Goal: Task Accomplishment & Management: Manage account settings

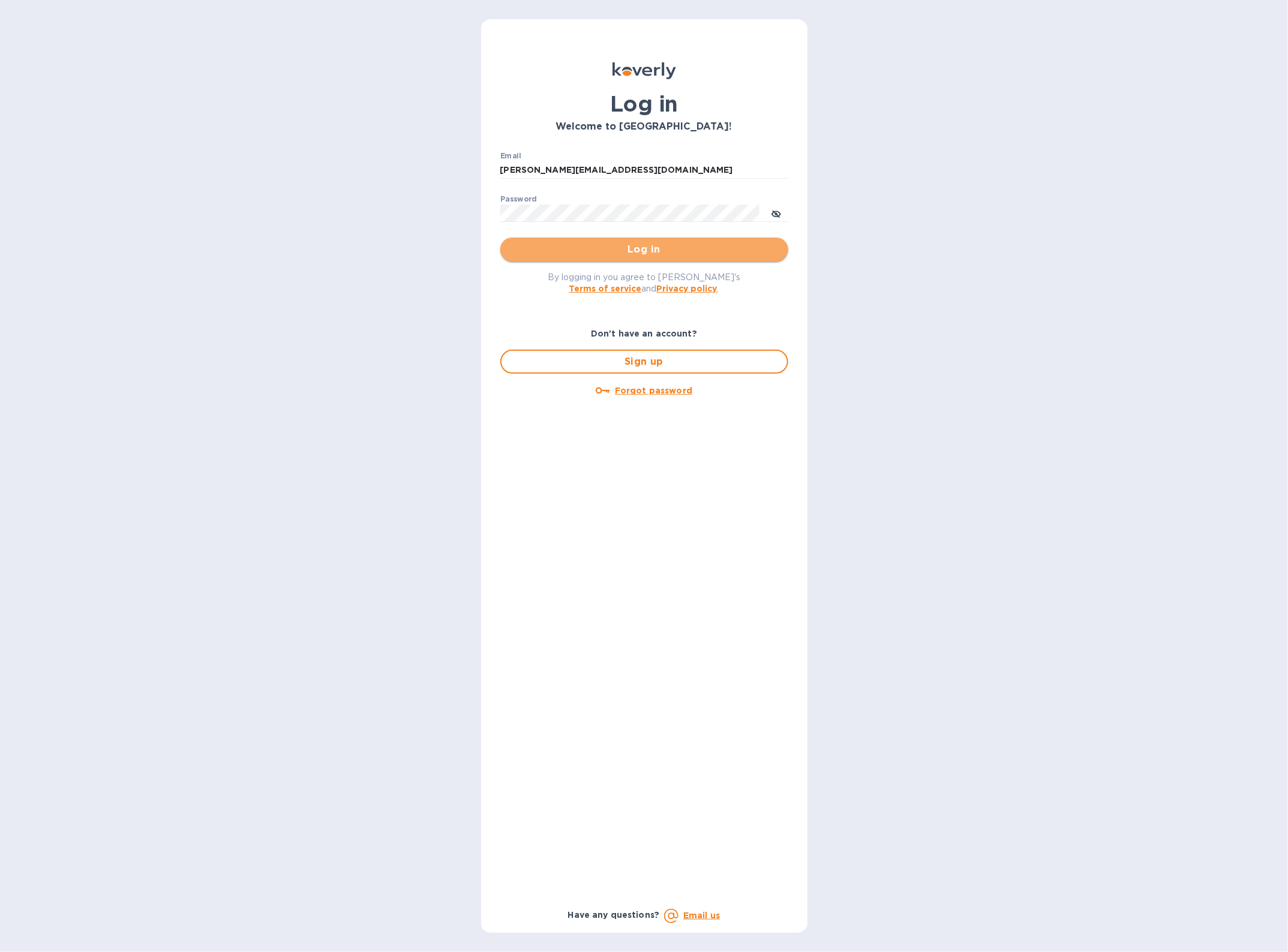
click at [562, 252] on span "Log in" at bounding box center [644, 249] width 269 height 14
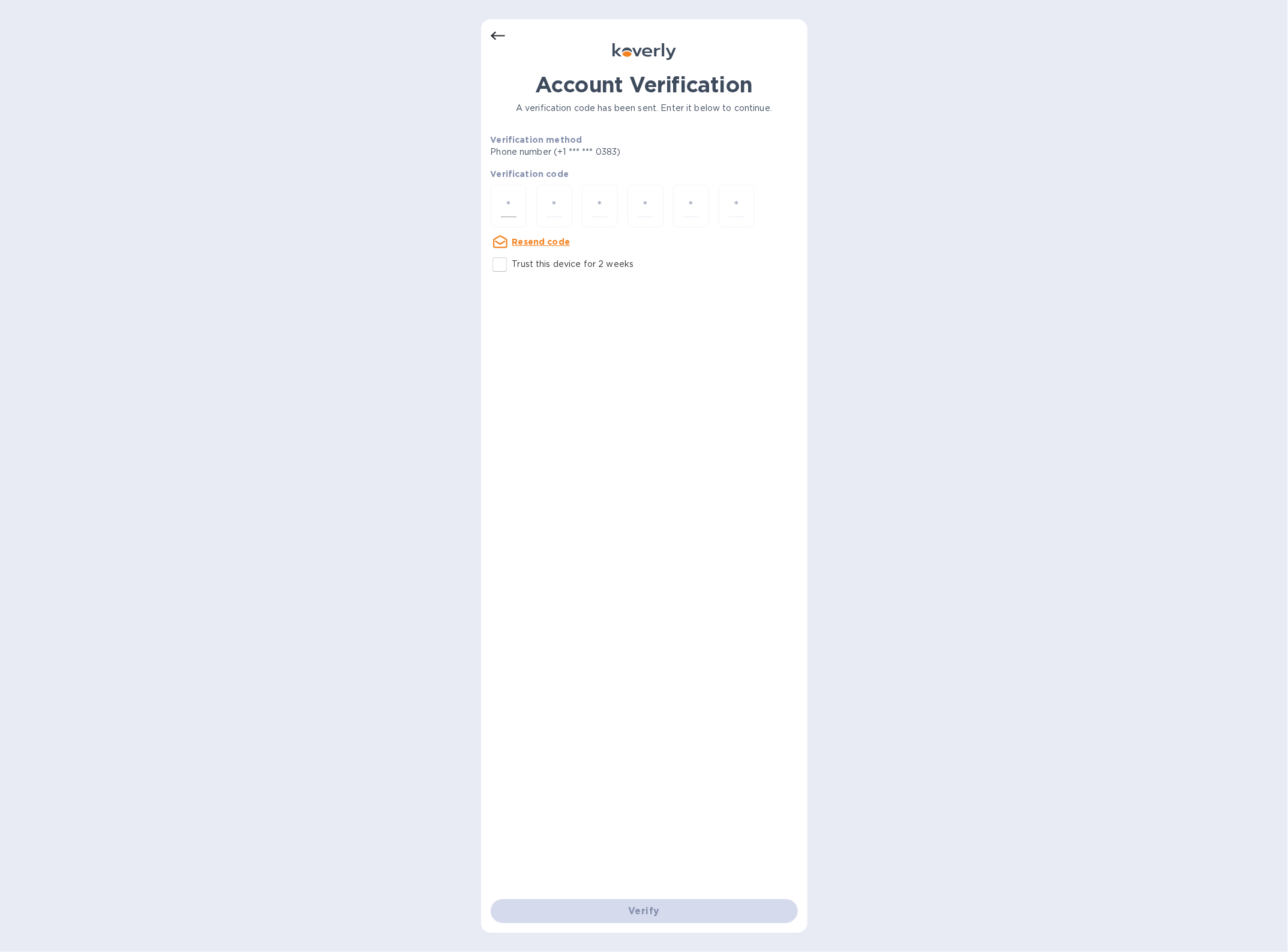
click at [518, 217] on div at bounding box center [508, 206] width 36 height 43
type input "3"
type input "2"
type input "3"
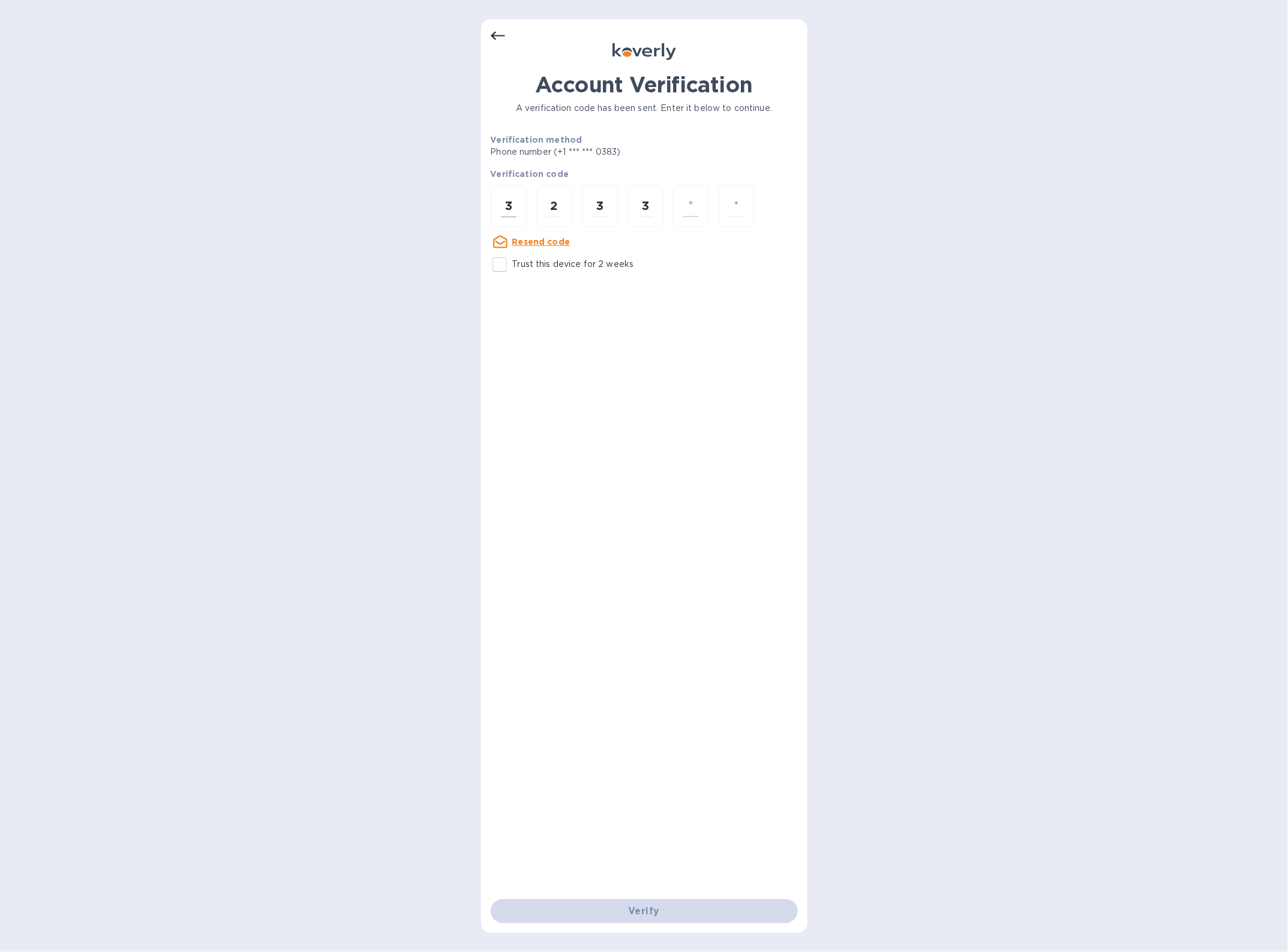
type input "8"
type input "9"
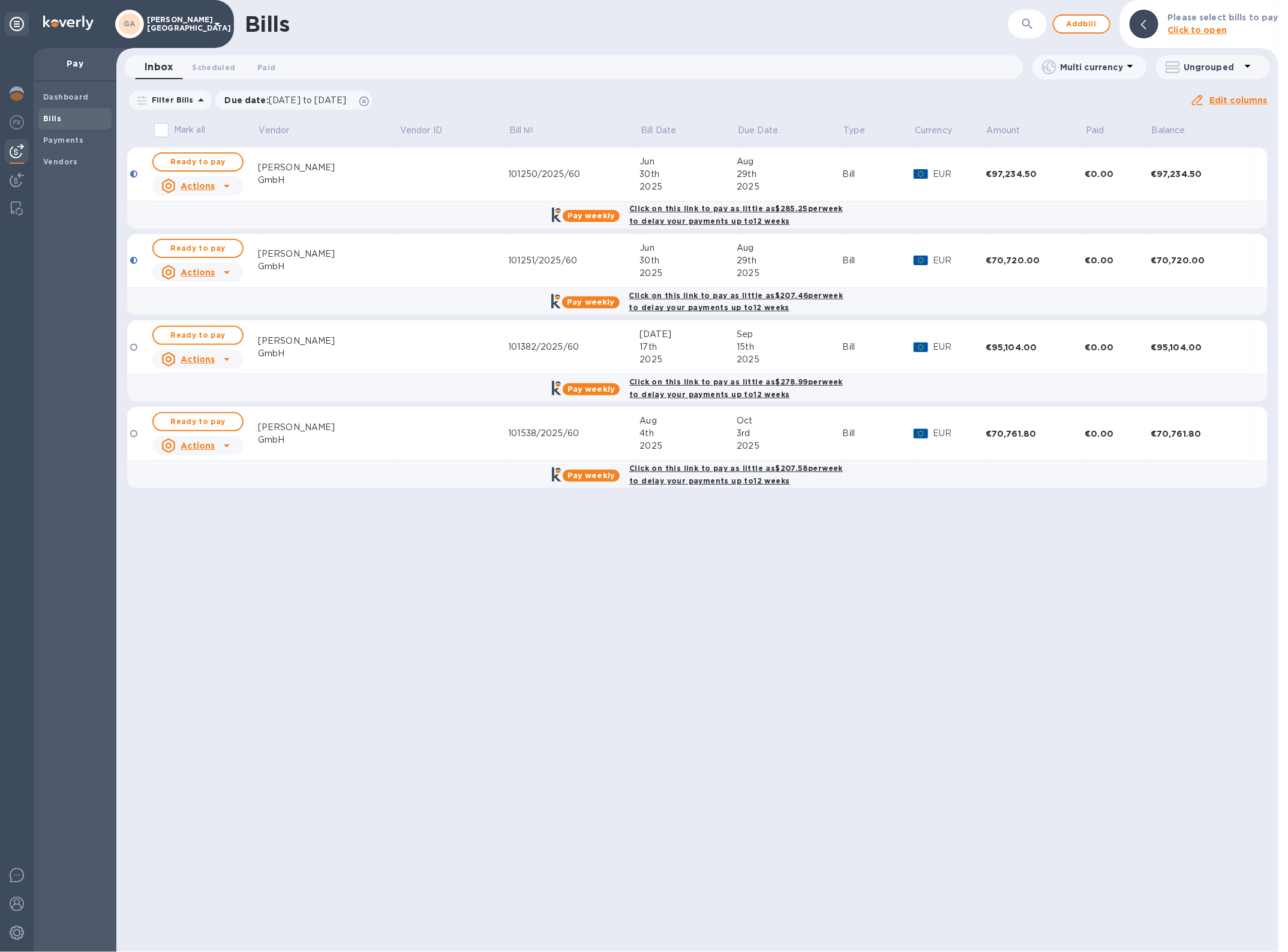
click at [401, 184] on td at bounding box center [454, 175] width 109 height 54
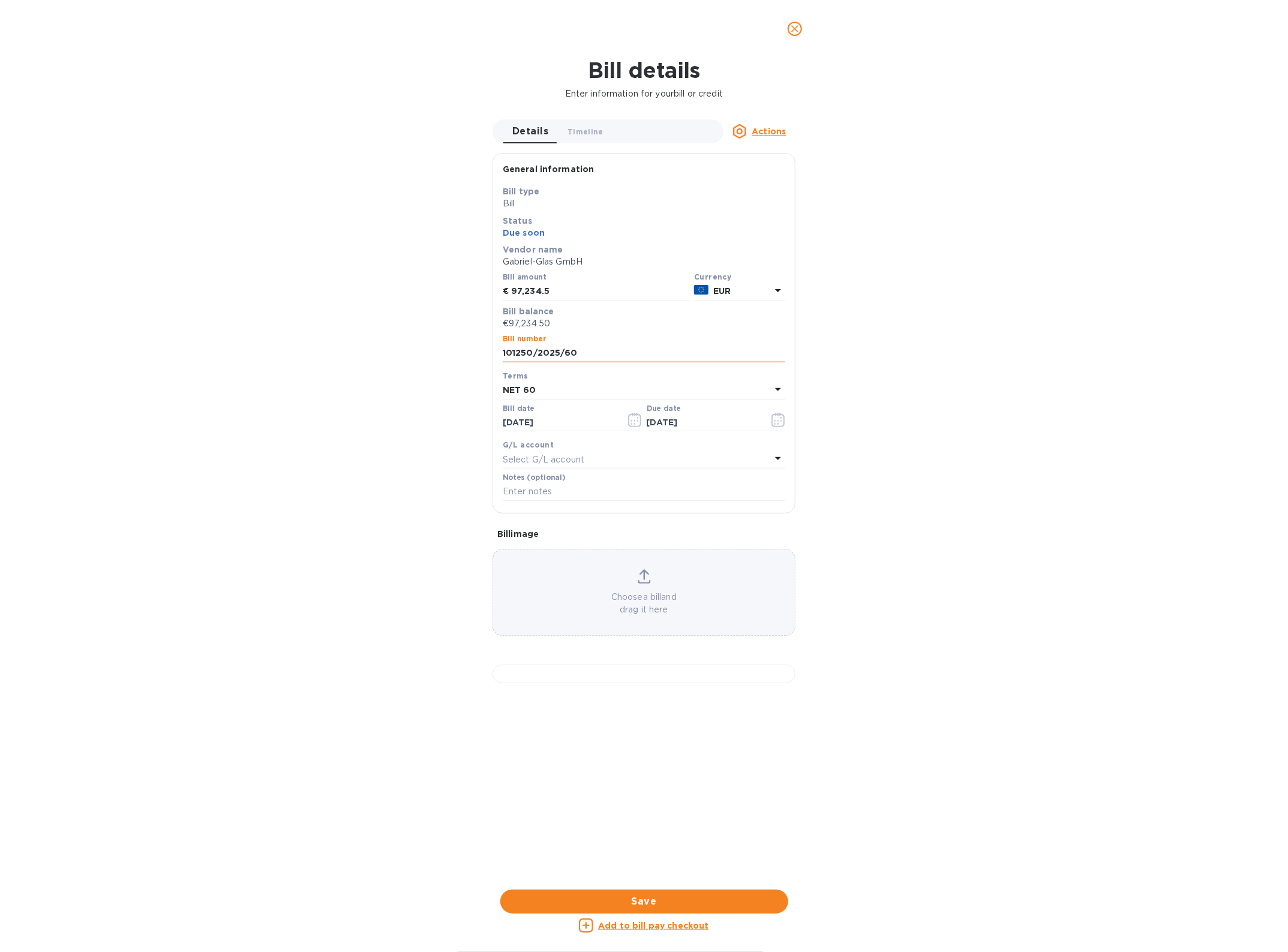
drag, startPoint x: 502, startPoint y: 354, endPoint x: 561, endPoint y: 357, distance: 59.1
click at [561, 357] on input "101250/2025/60" at bounding box center [644, 353] width 283 height 18
click at [642, 638] on div "Bill image Choose a bill and drag it here" at bounding box center [644, 603] width 313 height 170
click at [649, 683] on div at bounding box center [644, 674] width 303 height 19
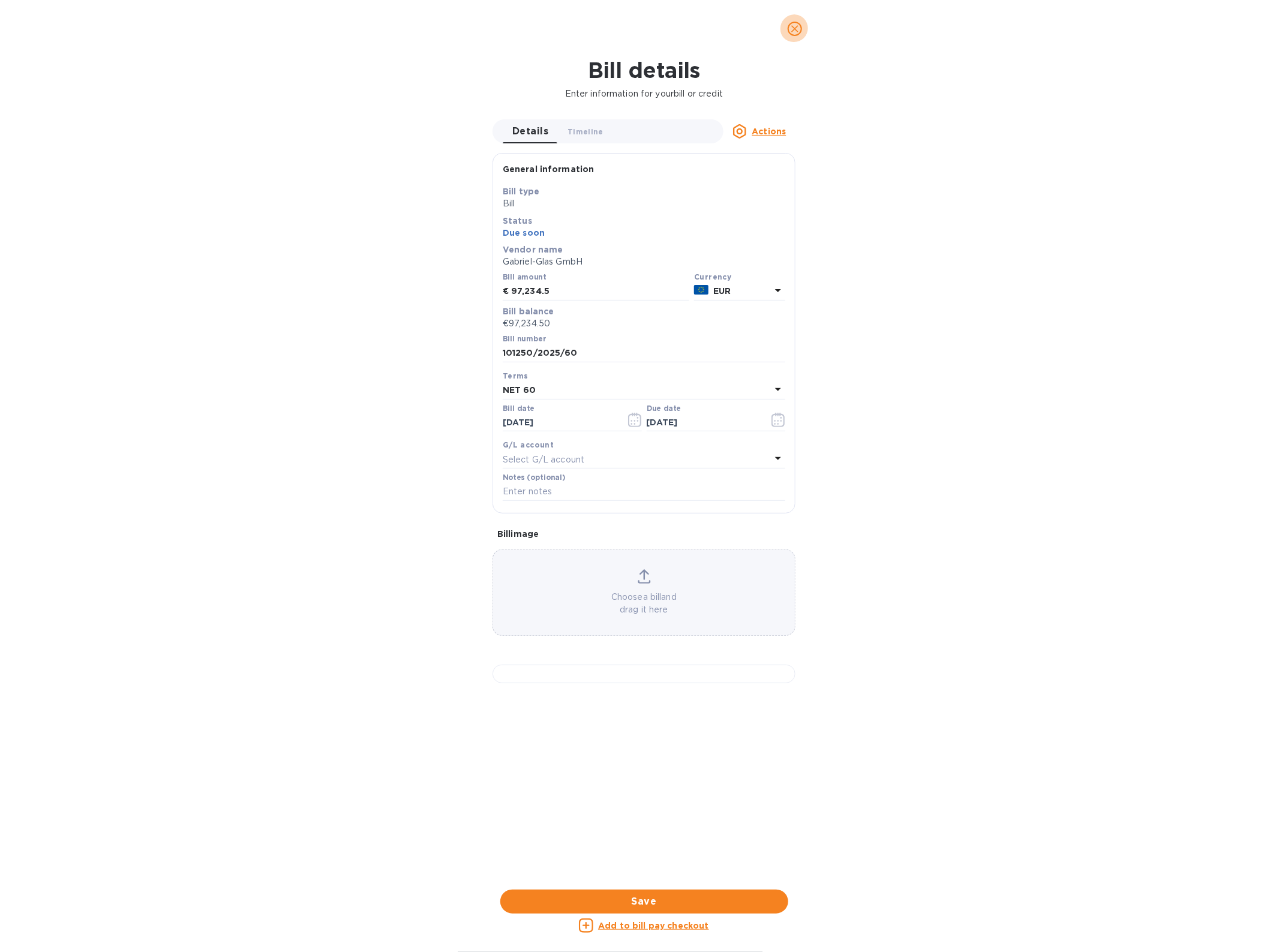
click at [793, 36] on button "close" at bounding box center [795, 29] width 29 height 29
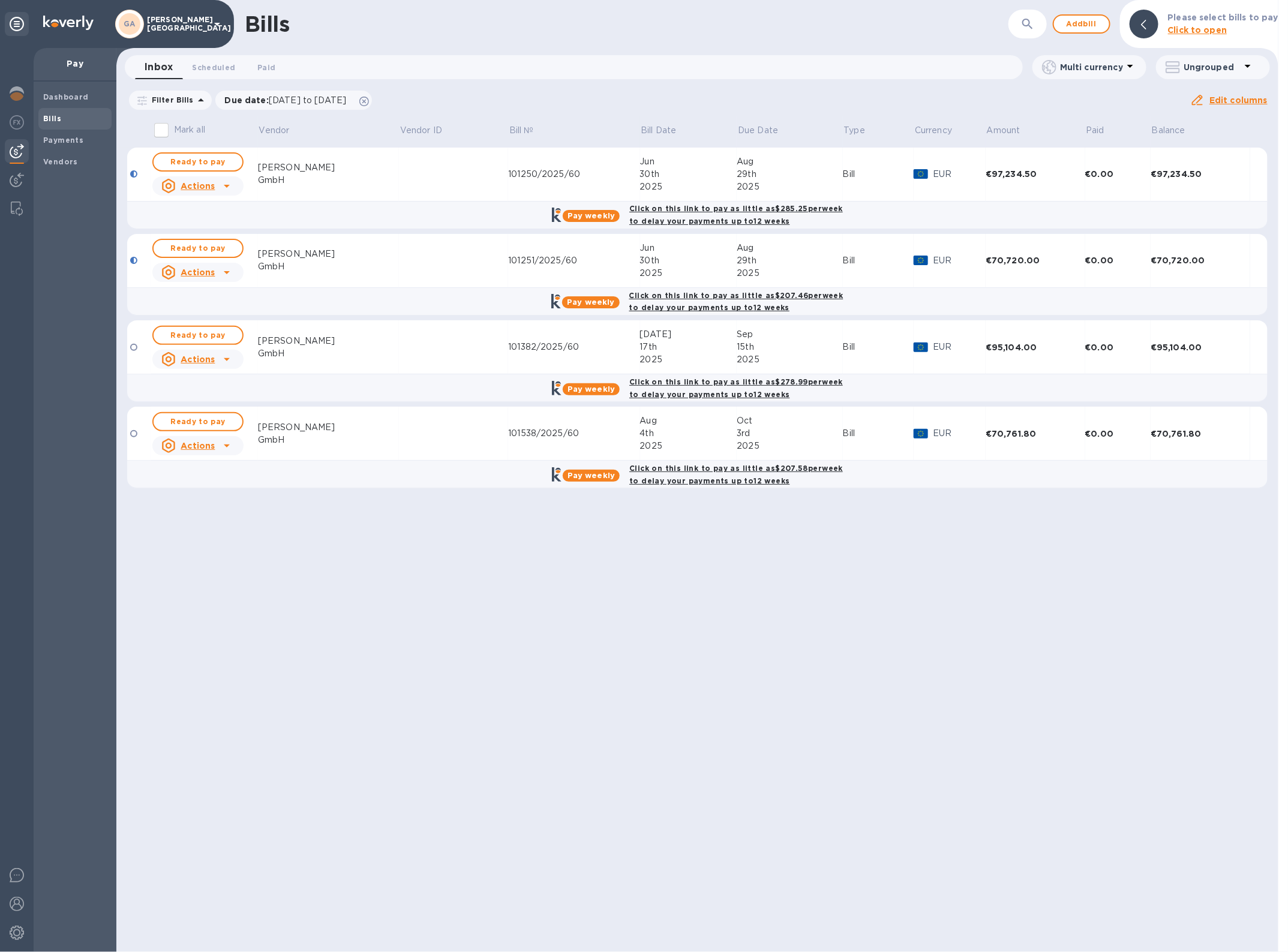
click at [399, 175] on td at bounding box center [454, 175] width 109 height 54
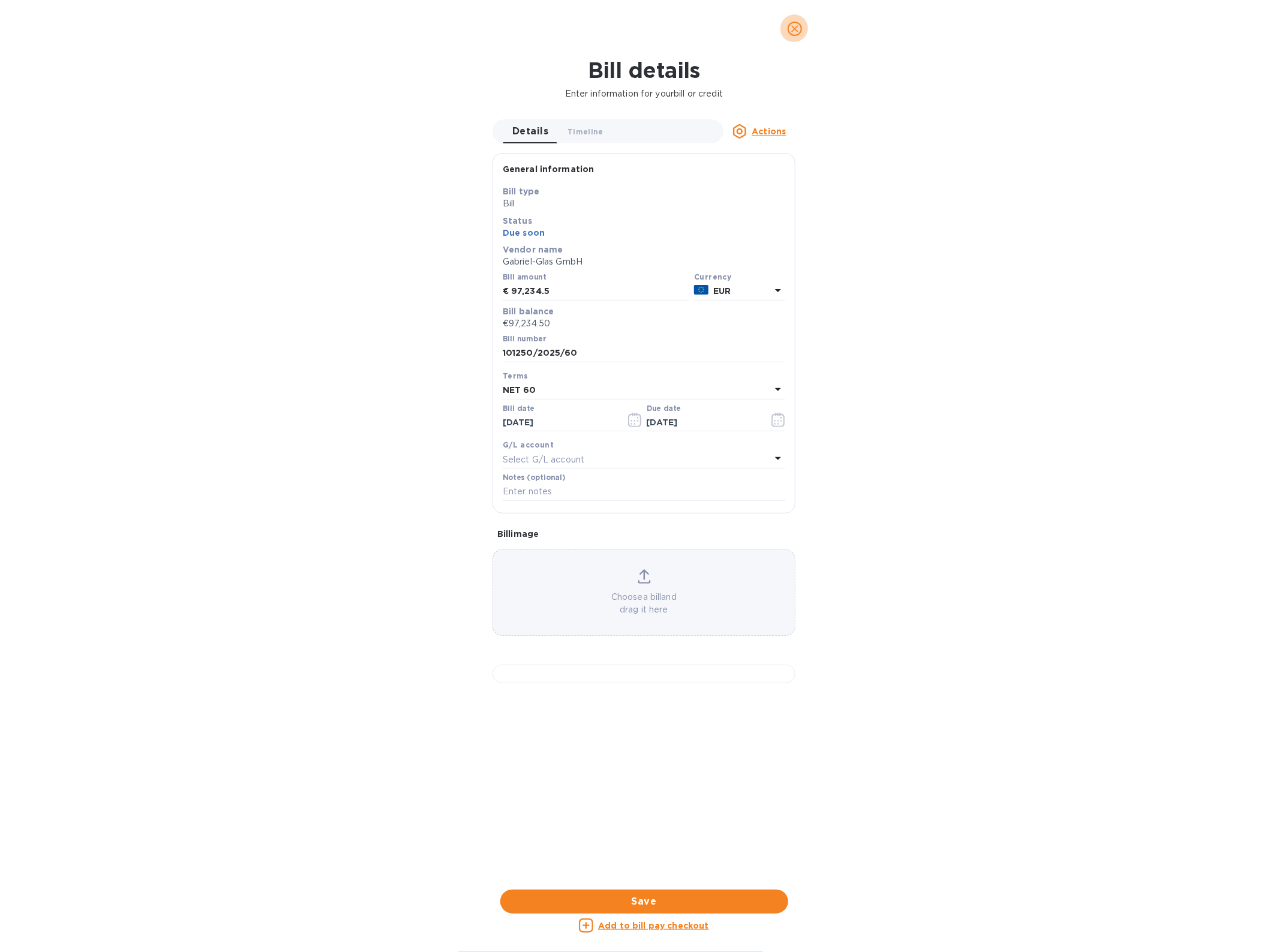
click at [793, 31] on icon "close" at bounding box center [795, 28] width 12 height 12
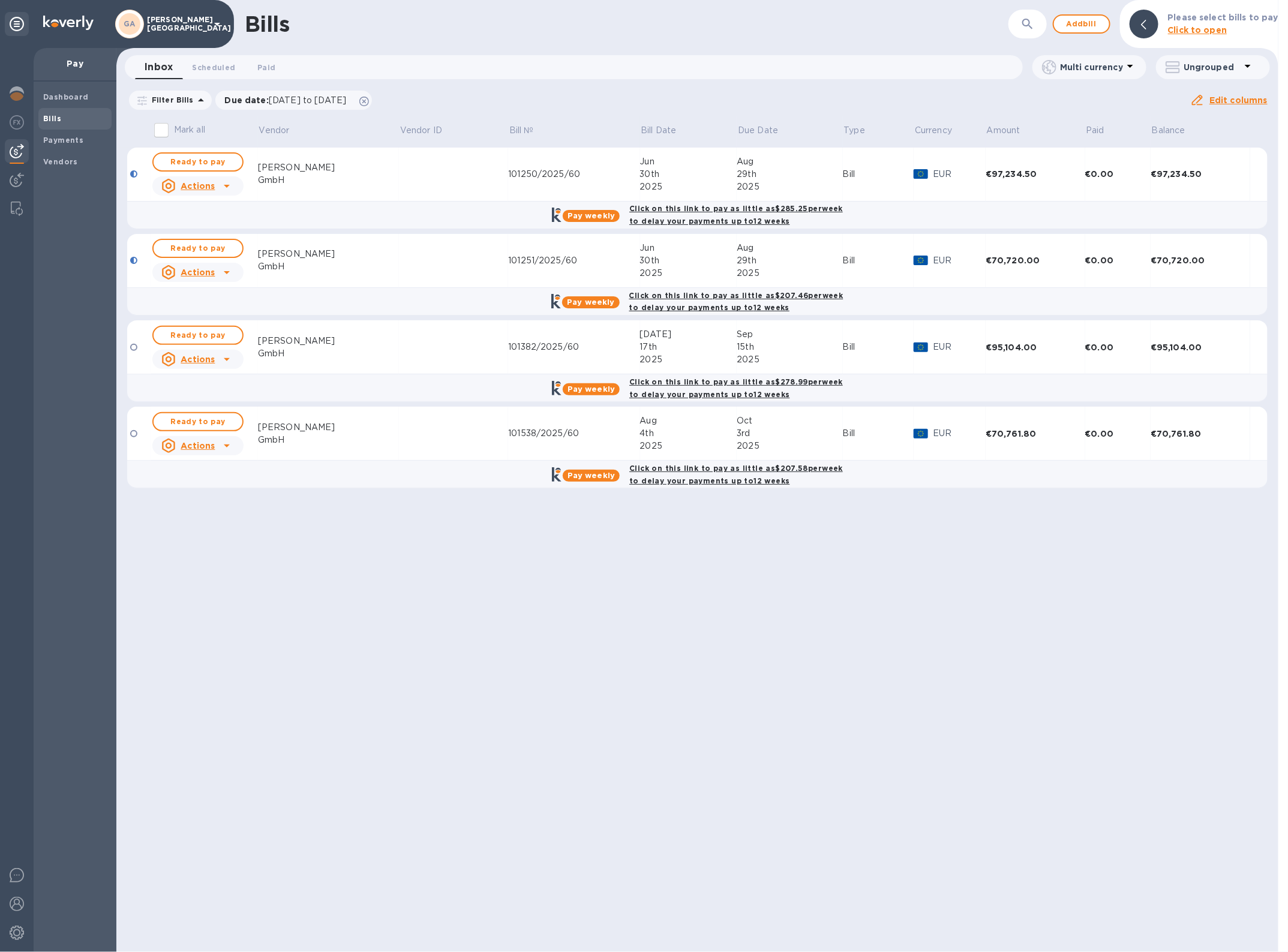
click at [213, 185] on u "Actions" at bounding box center [198, 186] width 34 height 9
click at [208, 238] on b "Mark as paid" at bounding box center [213, 234] width 53 height 9
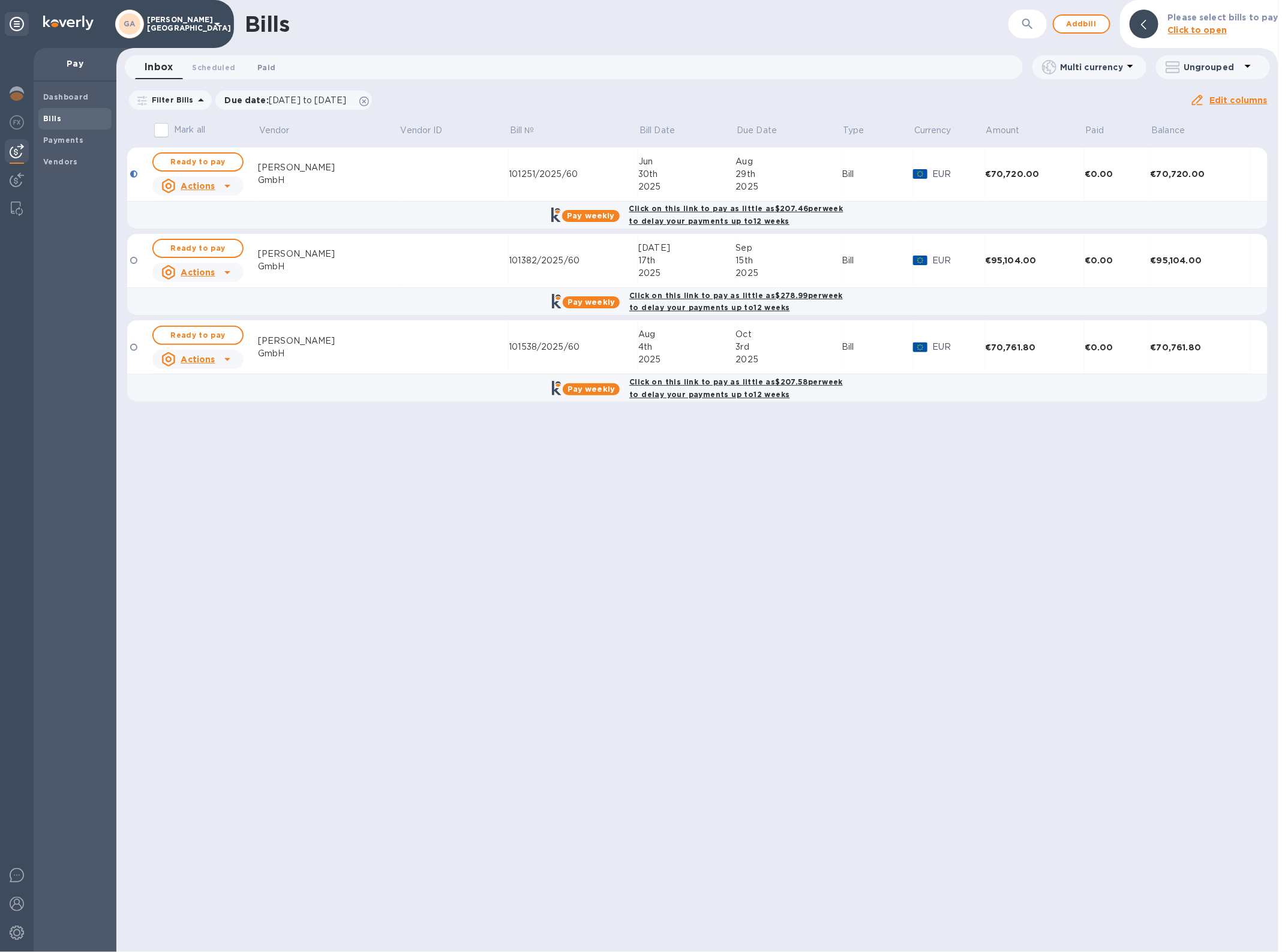
click at [263, 66] on span "Paid 0" at bounding box center [266, 67] width 18 height 13
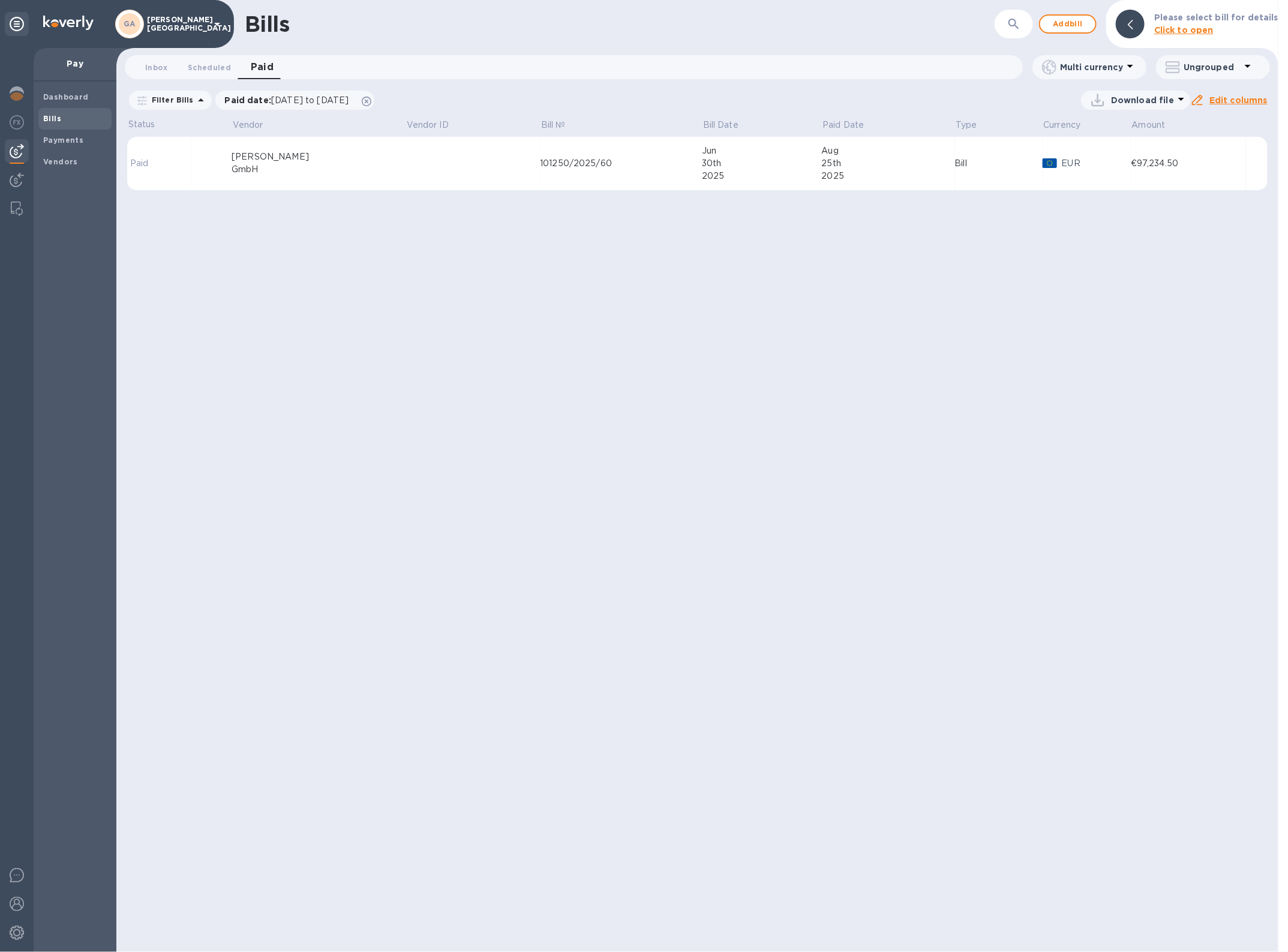
click at [413, 169] on td at bounding box center [473, 164] width 135 height 54
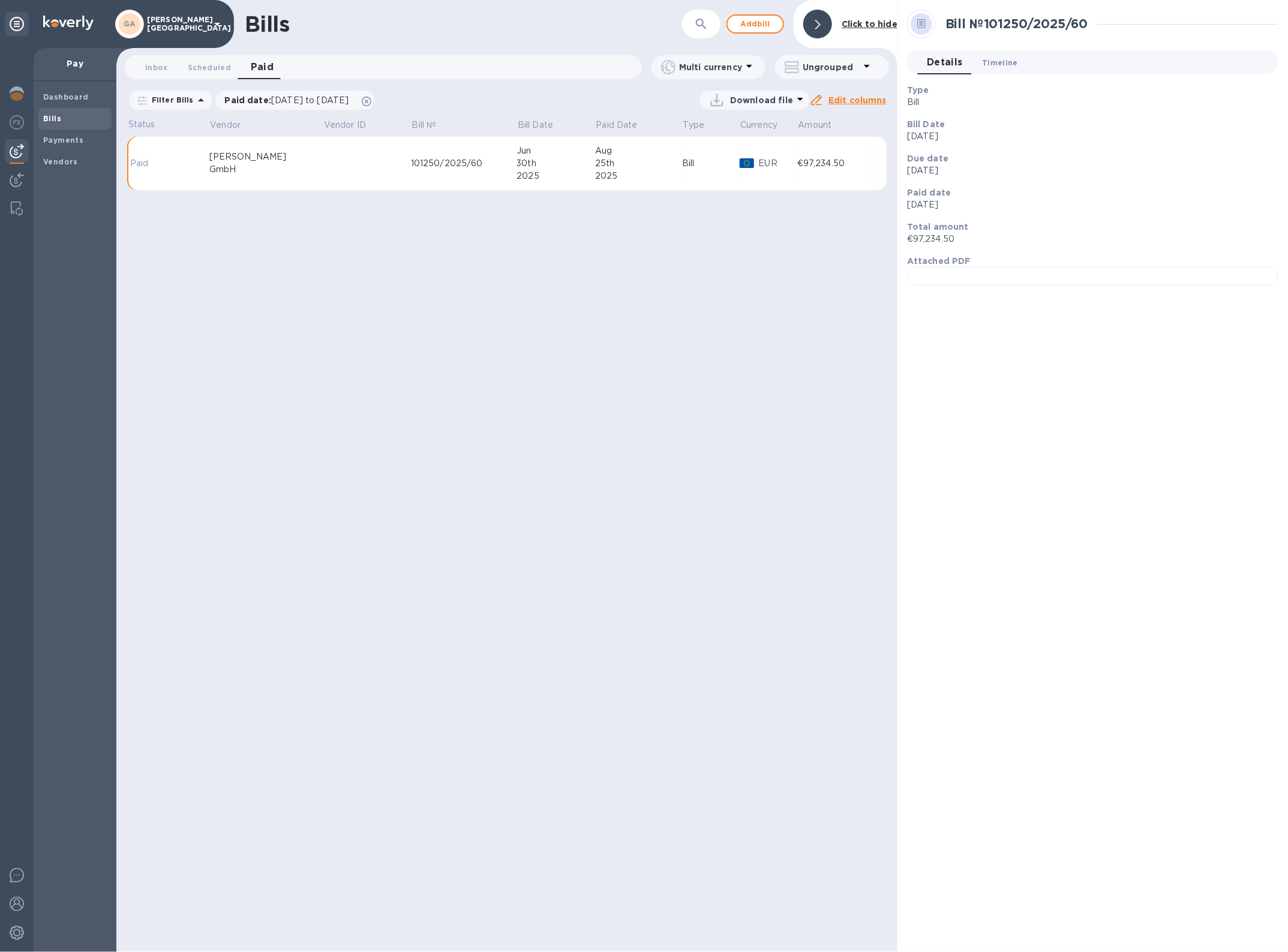
click at [983, 53] on button "Timeline 0" at bounding box center [1000, 62] width 55 height 24
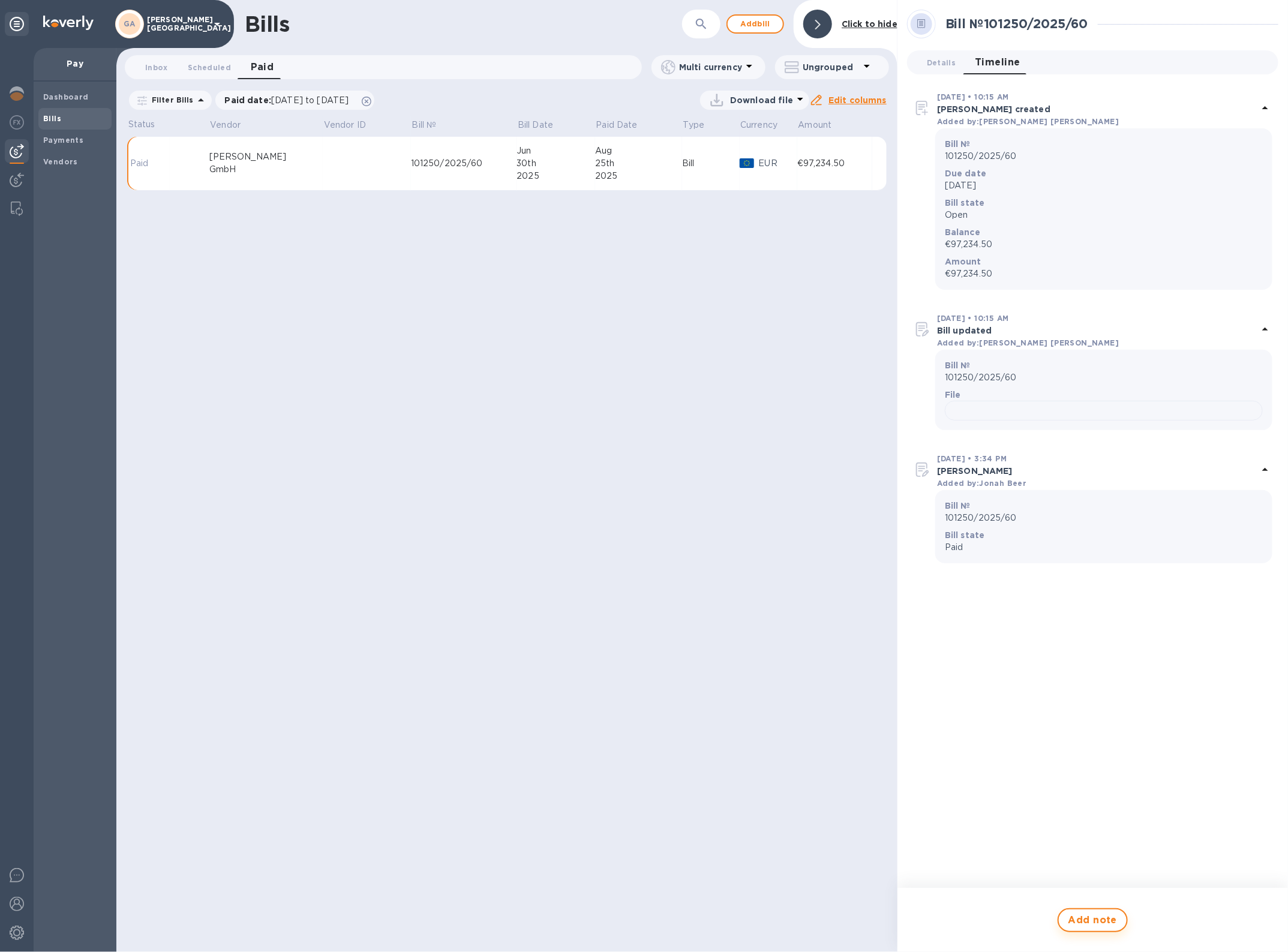
click at [1086, 910] on button "Add note" at bounding box center [1093, 921] width 71 height 24
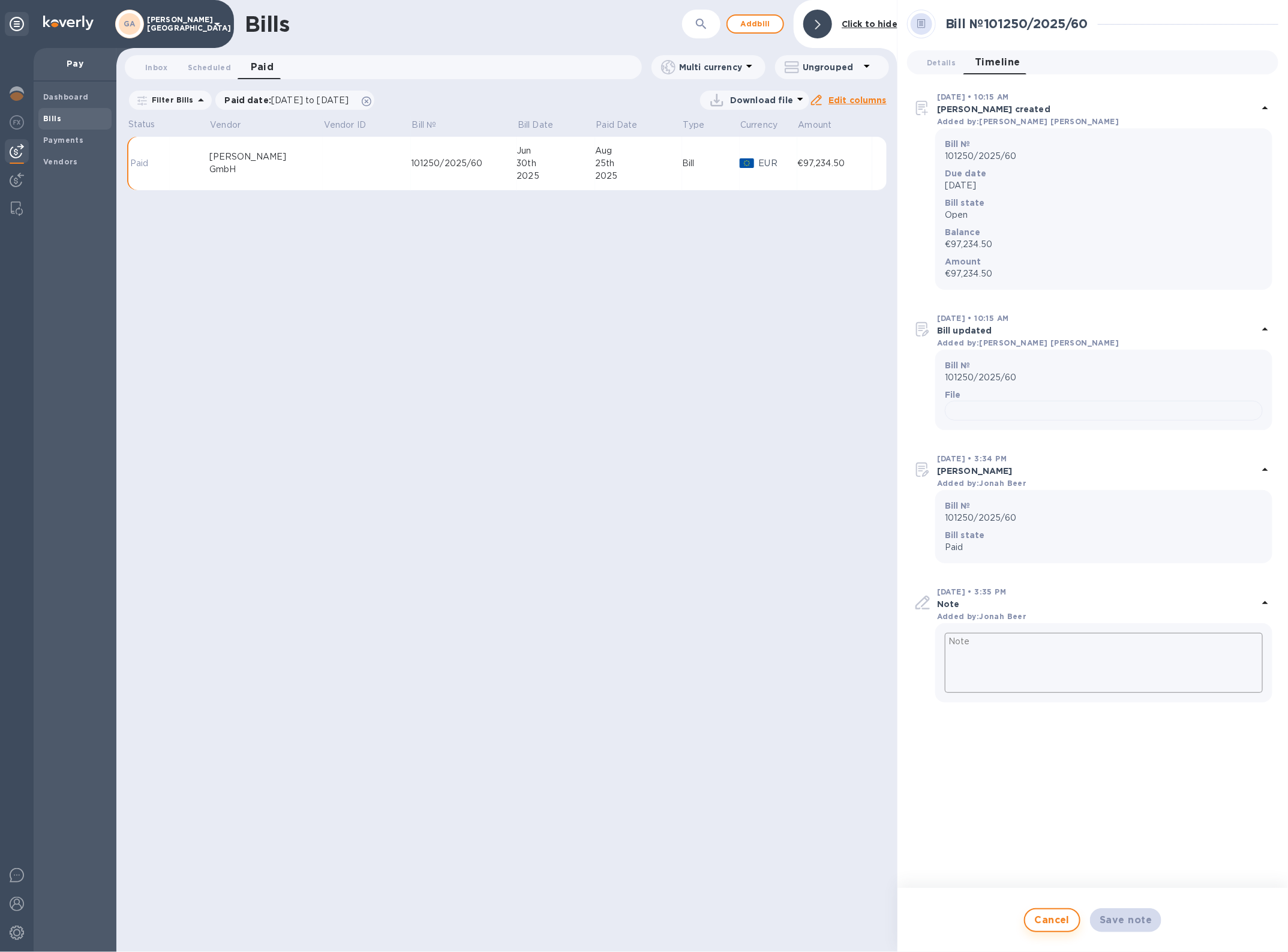
scroll to position [264, 0]
click at [997, 693] on textarea at bounding box center [1104, 663] width 318 height 60
type textarea "P"
type textarea "x"
type textarea "PE"
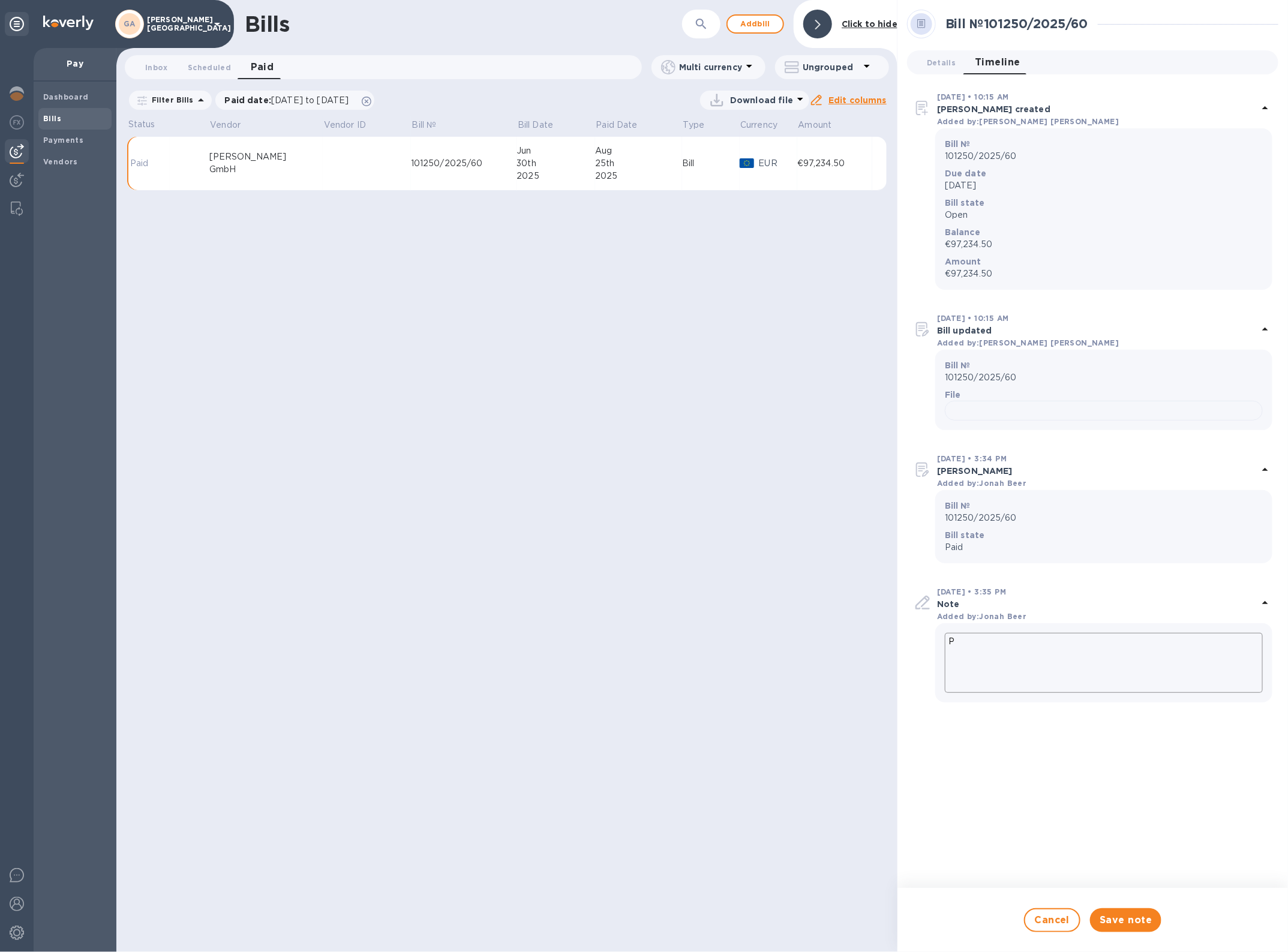
type textarea "x"
type textarea "PE"
type textarea "x"
type textarea "PE D"
type textarea "x"
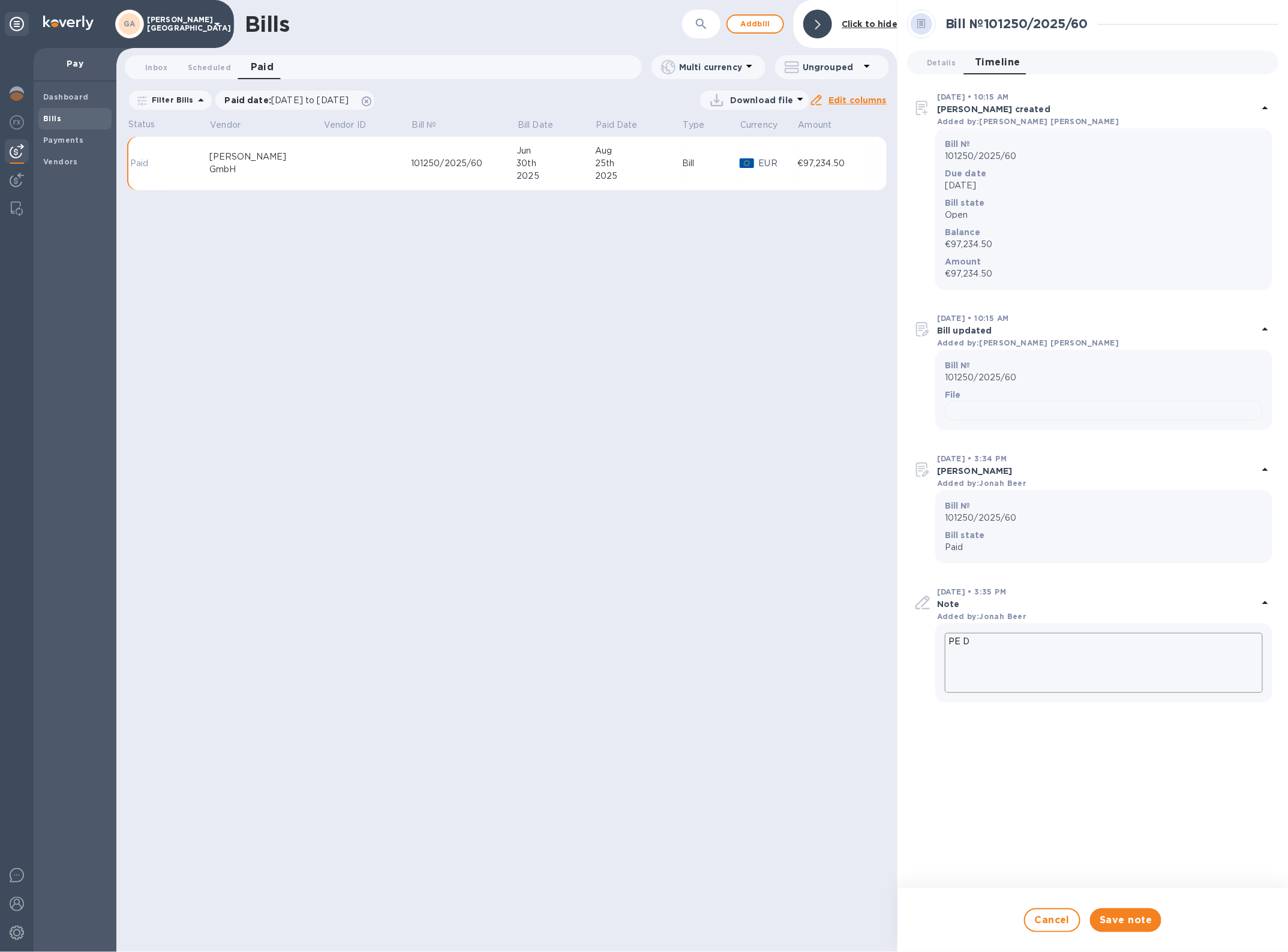
type textarea "PE De"
type textarea "x"
type textarea "PE Dea"
type textarea "x"
type textarea "PE Deal"
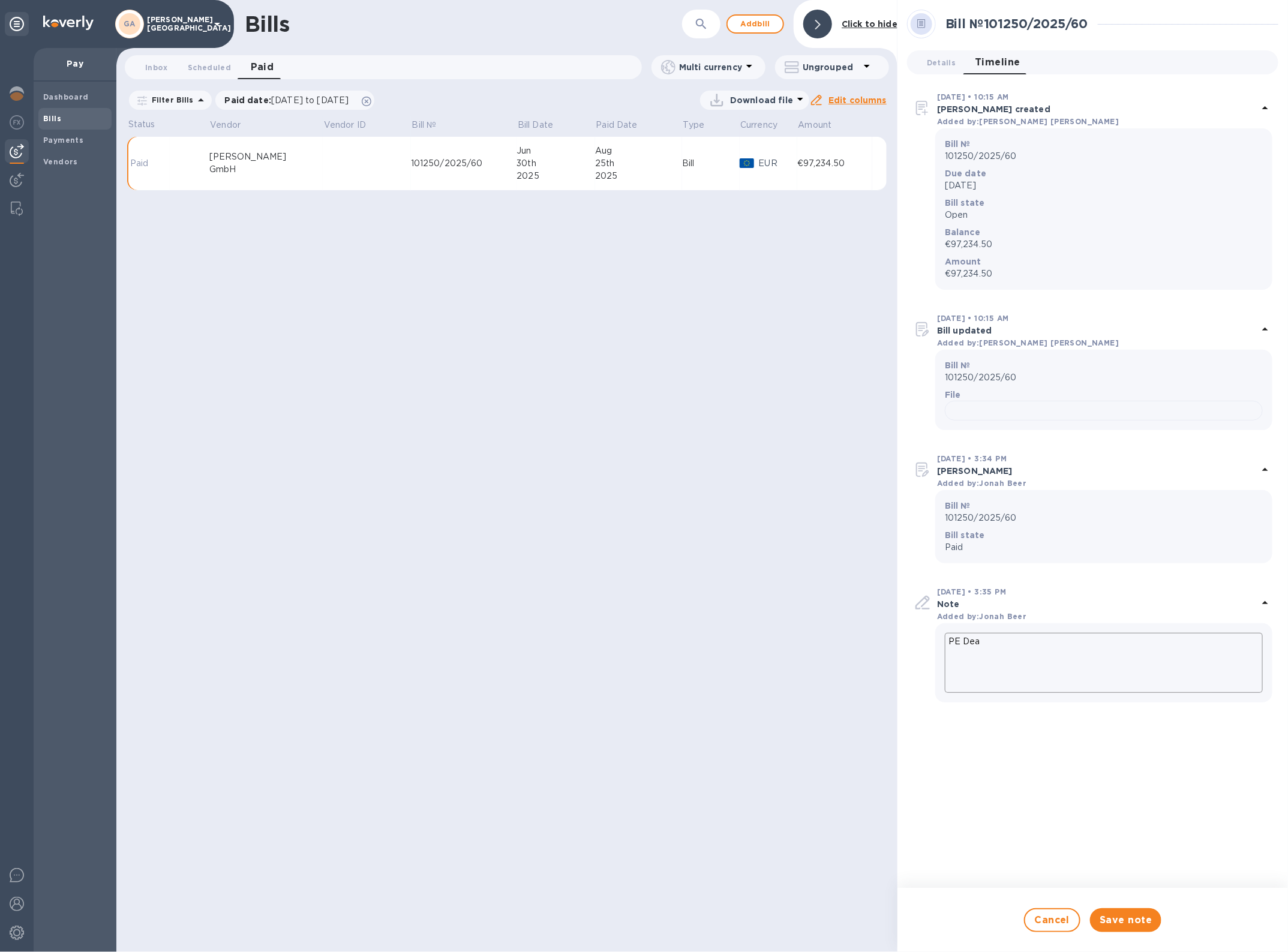
type textarea "x"
type textarea "PE Deal"
type textarea "x"
type textarea "PE Deal #"
type textarea "x"
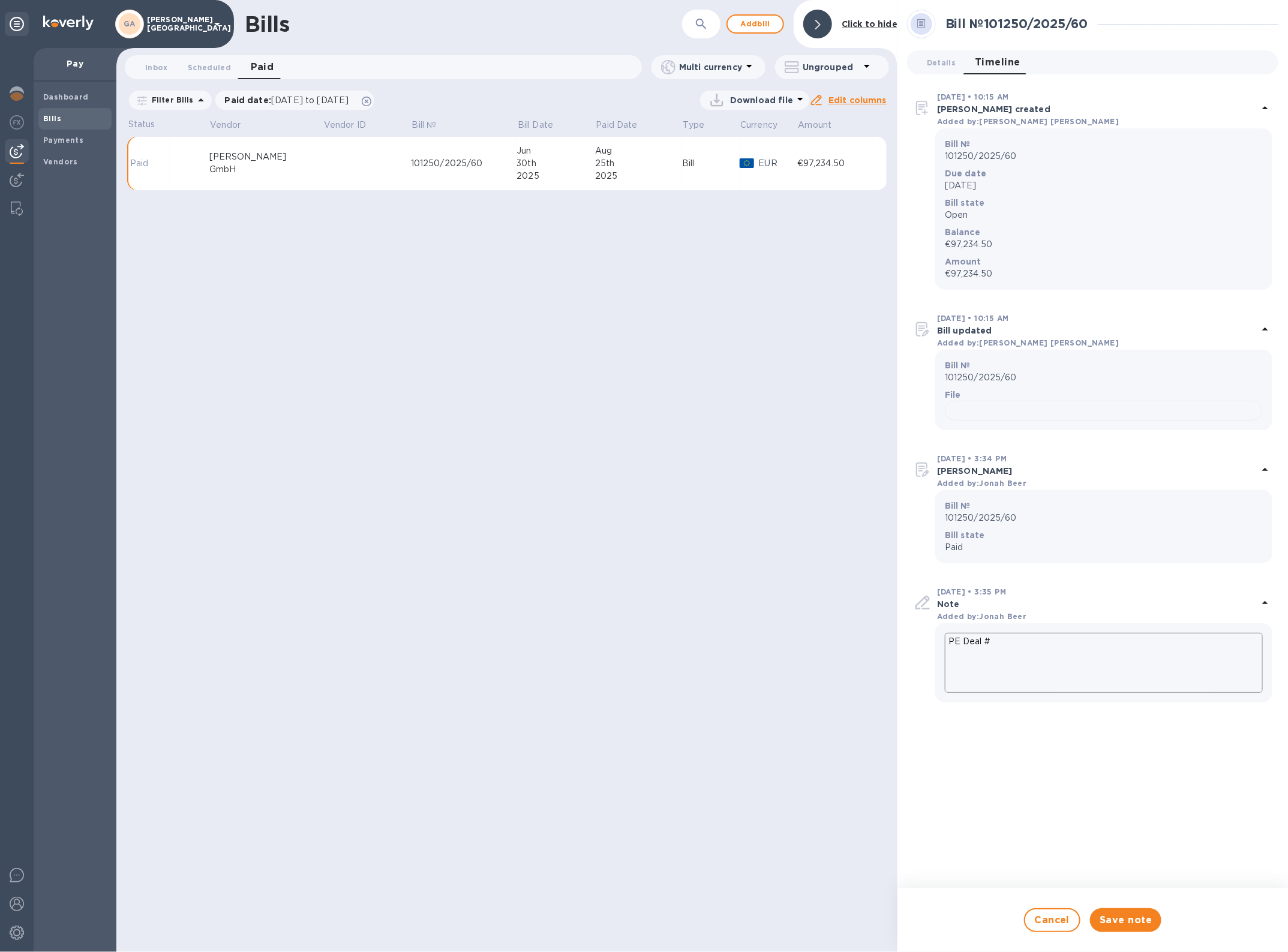
type textarea "PE Deal #"
type textarea "x"
paste textarea "248845"
type textarea "PE Deal # 248845"
type textarea "x"
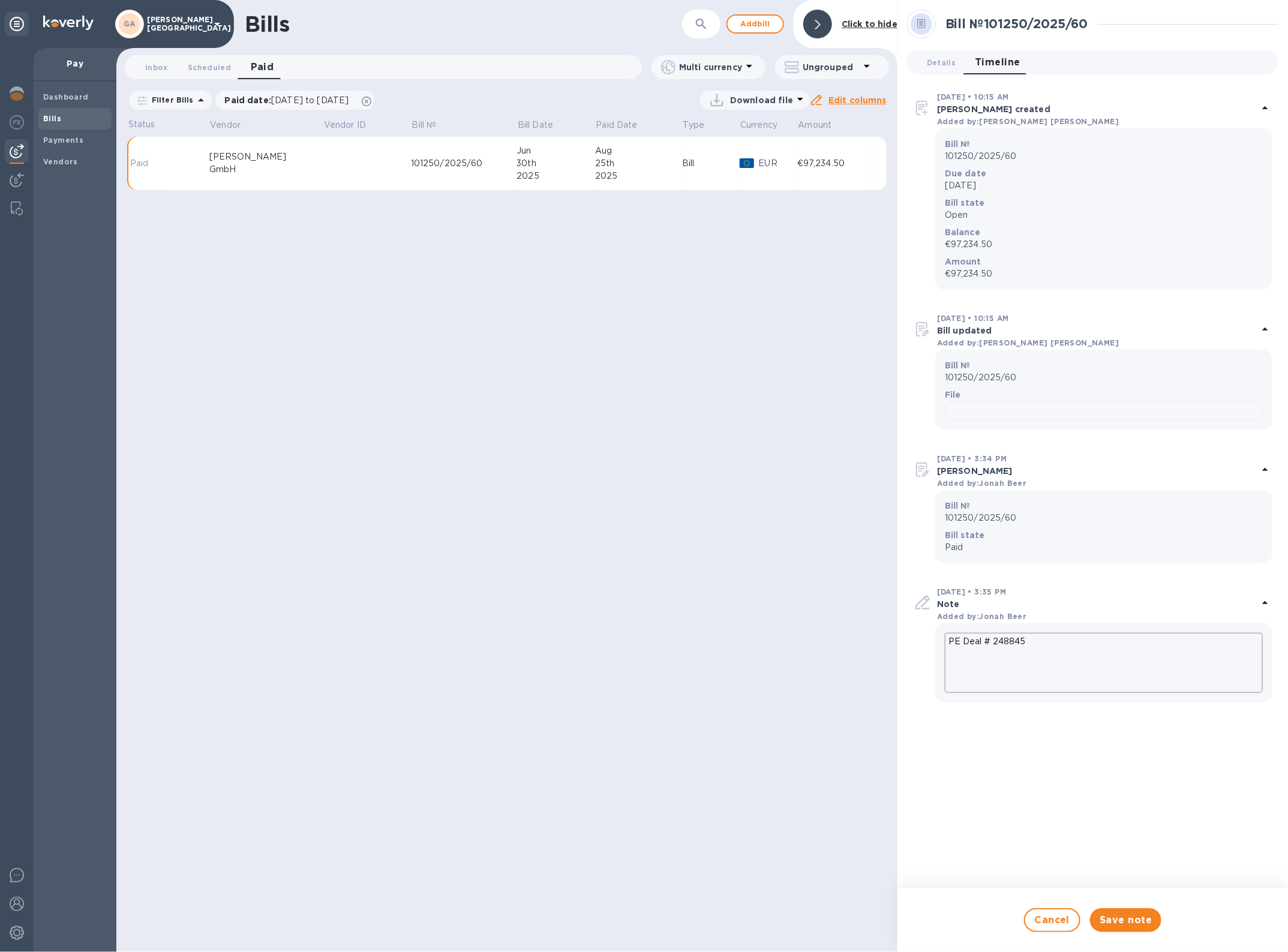
type textarea "PE Deal # 248845"
type textarea "x"
type textarea "PE Deal # 248845 8"
type textarea "x"
type textarea "PE Deal # 248845 8/"
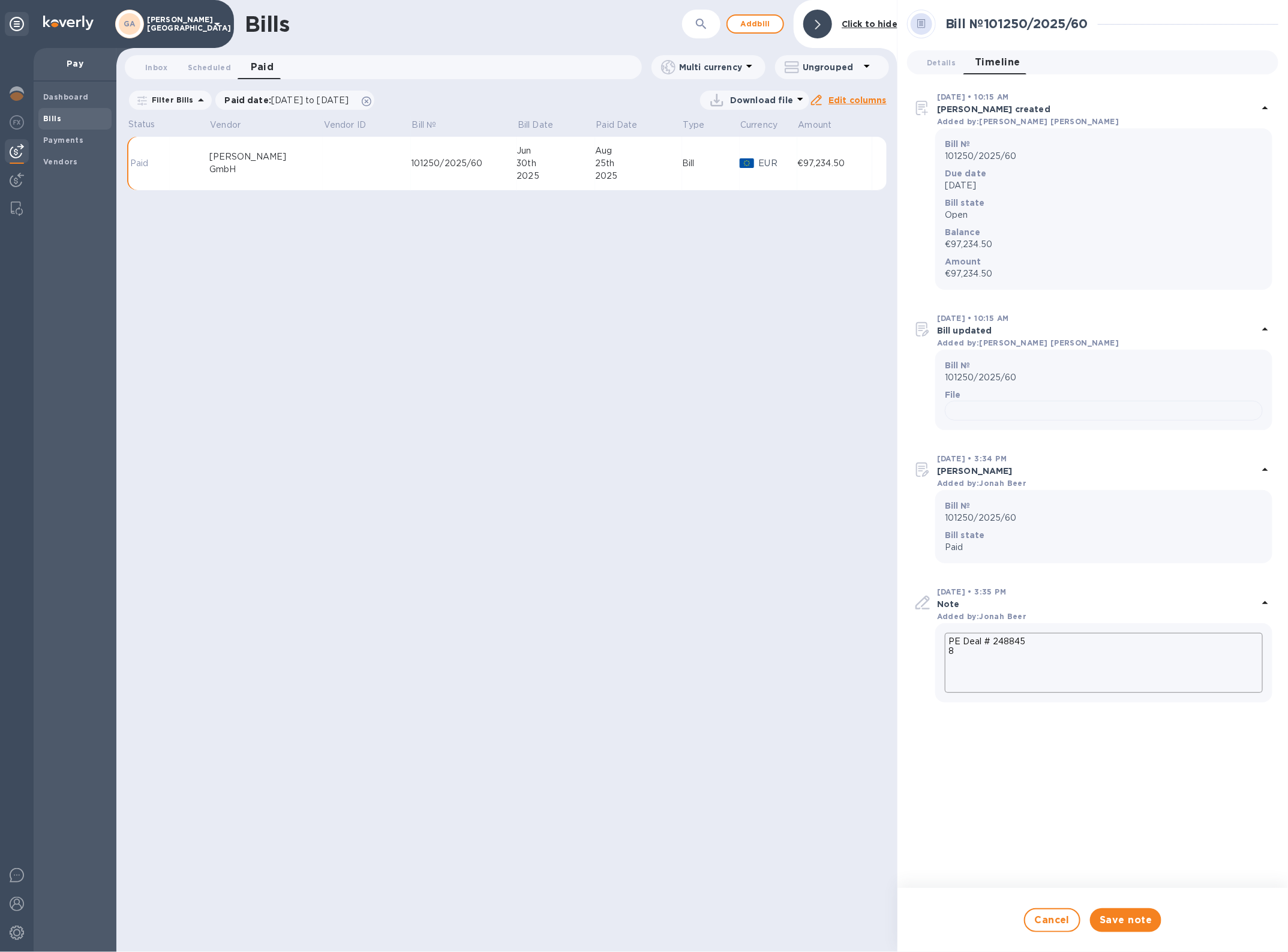
type textarea "x"
type textarea "PE Deal # 248845 8/2"
type textarea "x"
type textarea "PE Deal # 248845 8/25"
type textarea "x"
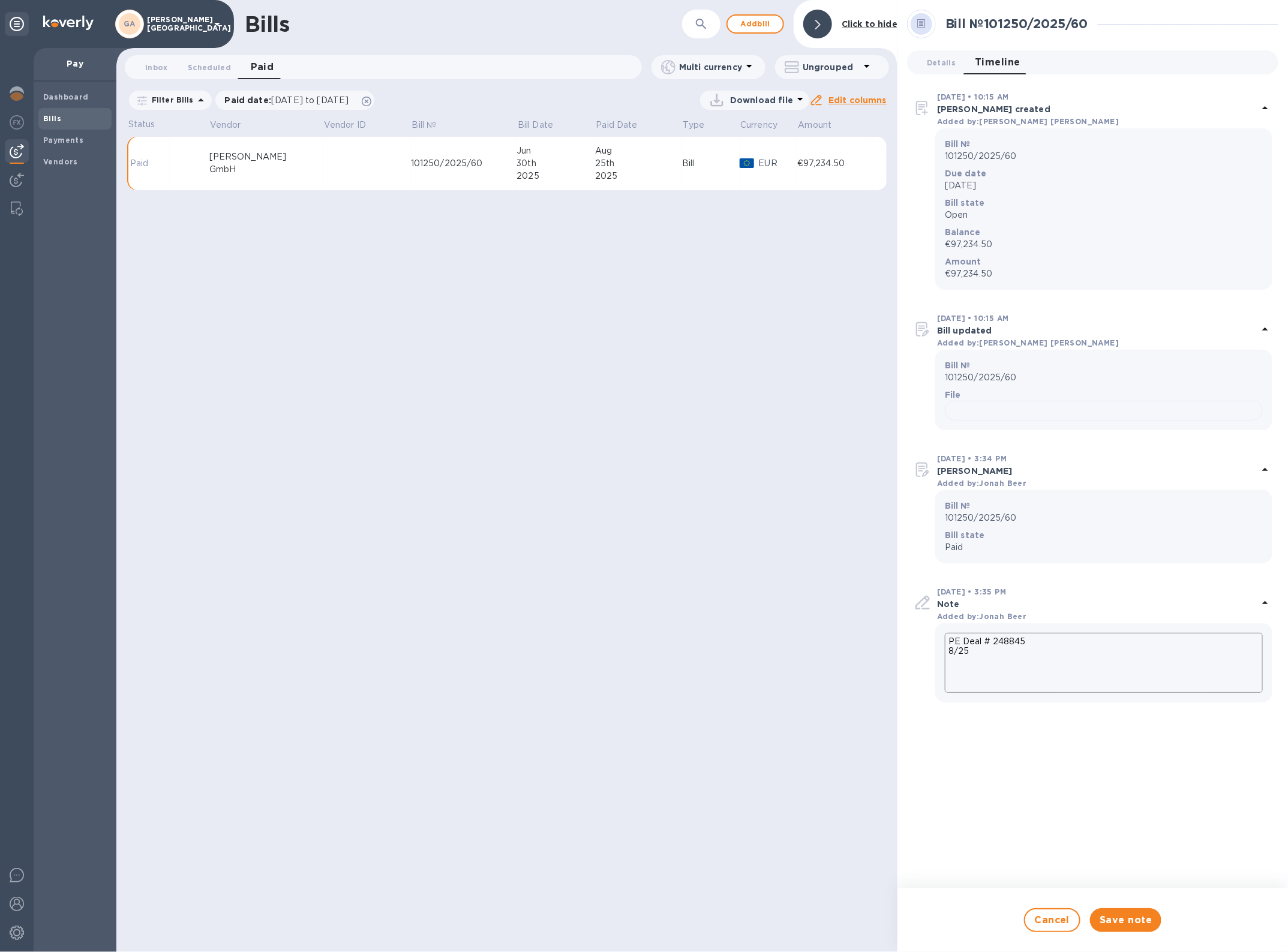
type textarea "PE Deal # 248845 8/25/"
type textarea "x"
type textarea "PE Deal # 248845 8/25/2"
type textarea "x"
type textarea "PE Deal # 248845 [DATE]"
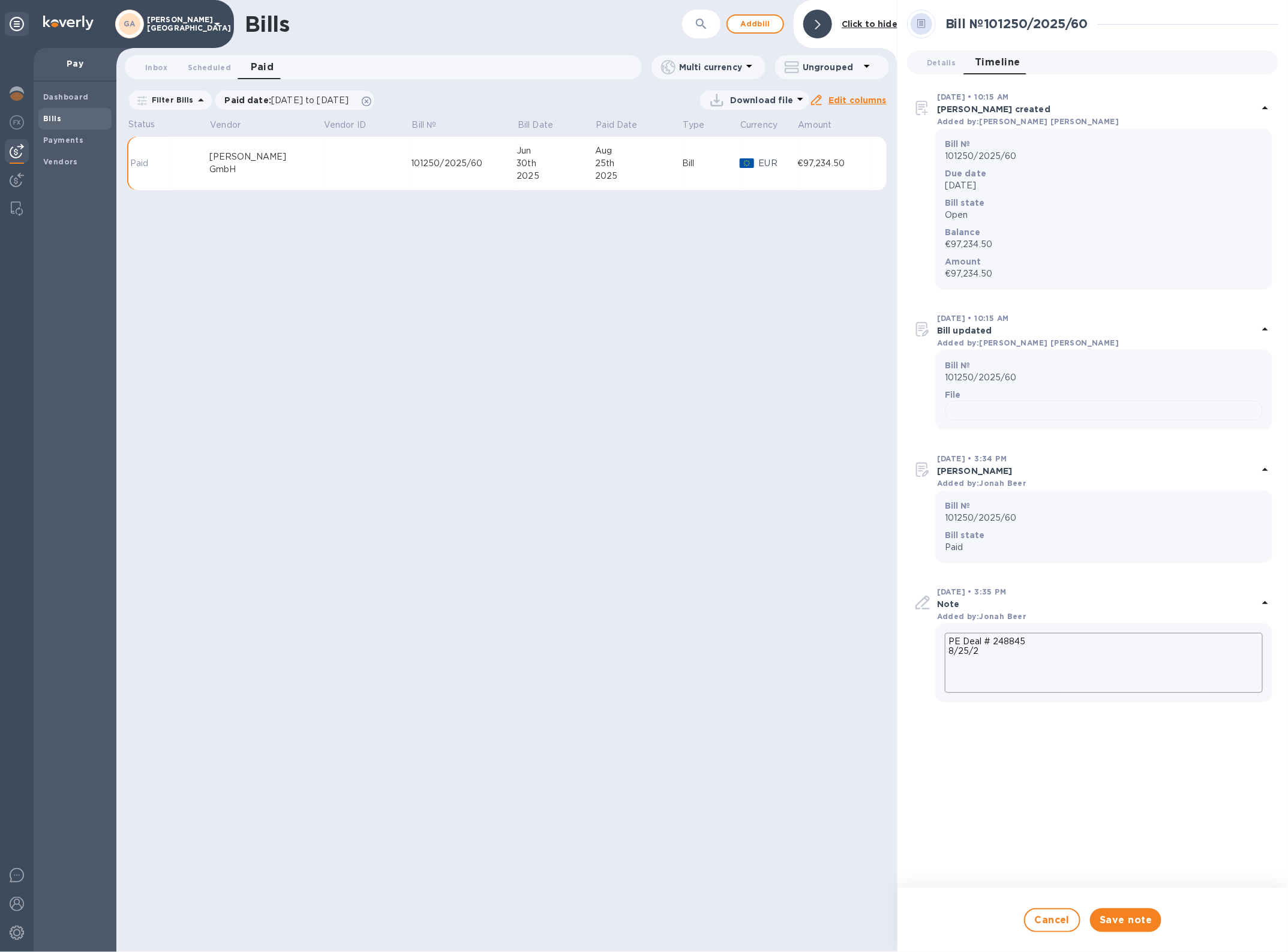
type textarea "x"
type textarea "PE Deal # 248845 8/25/202"
type textarea "x"
type textarea "PE Deal # 248845 [DATE]"
type textarea "x"
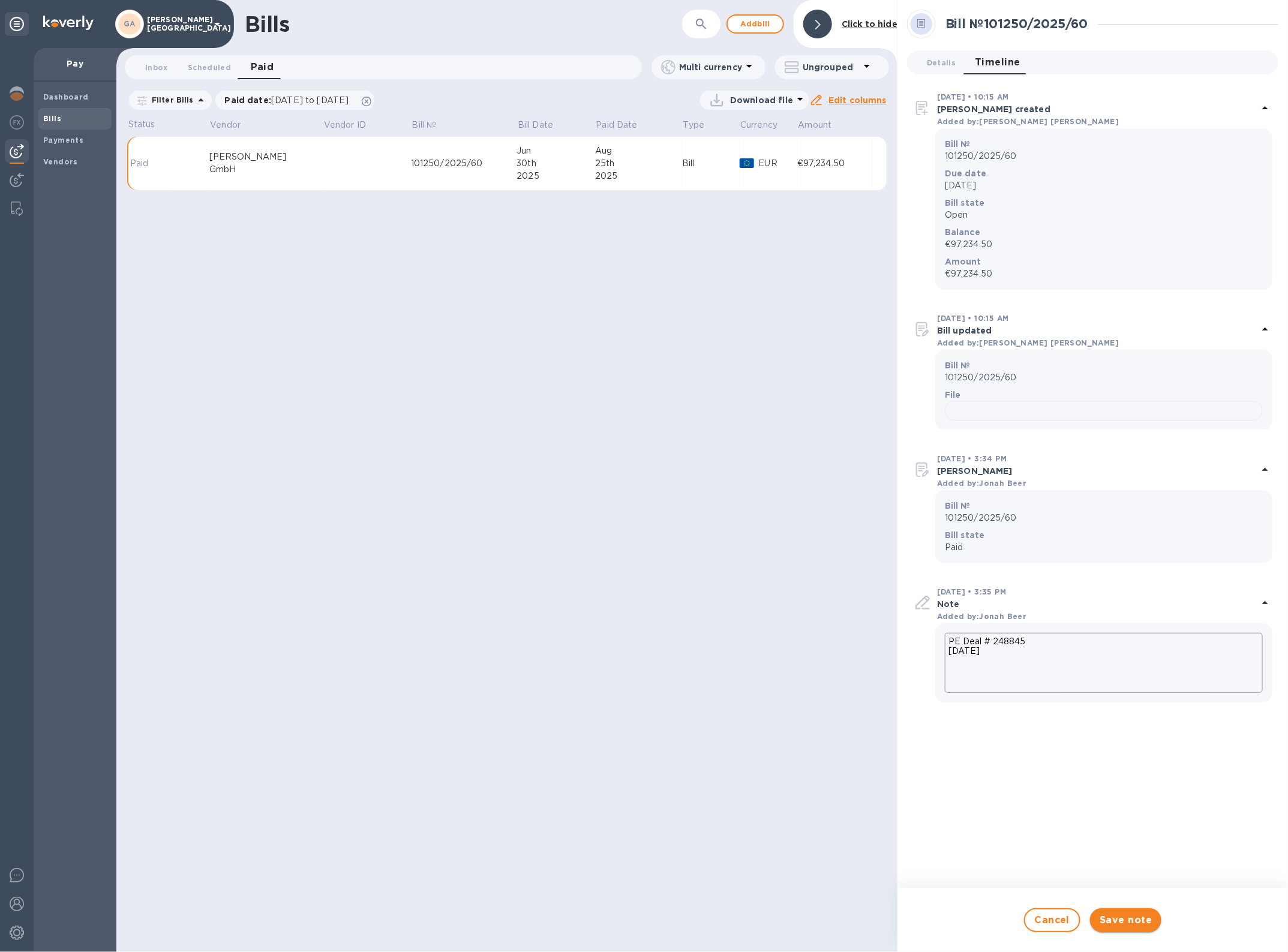
type textarea "PE Deal # 248845 [DATE]"
click at [1116, 917] on span "Save note" at bounding box center [1126, 920] width 52 height 14
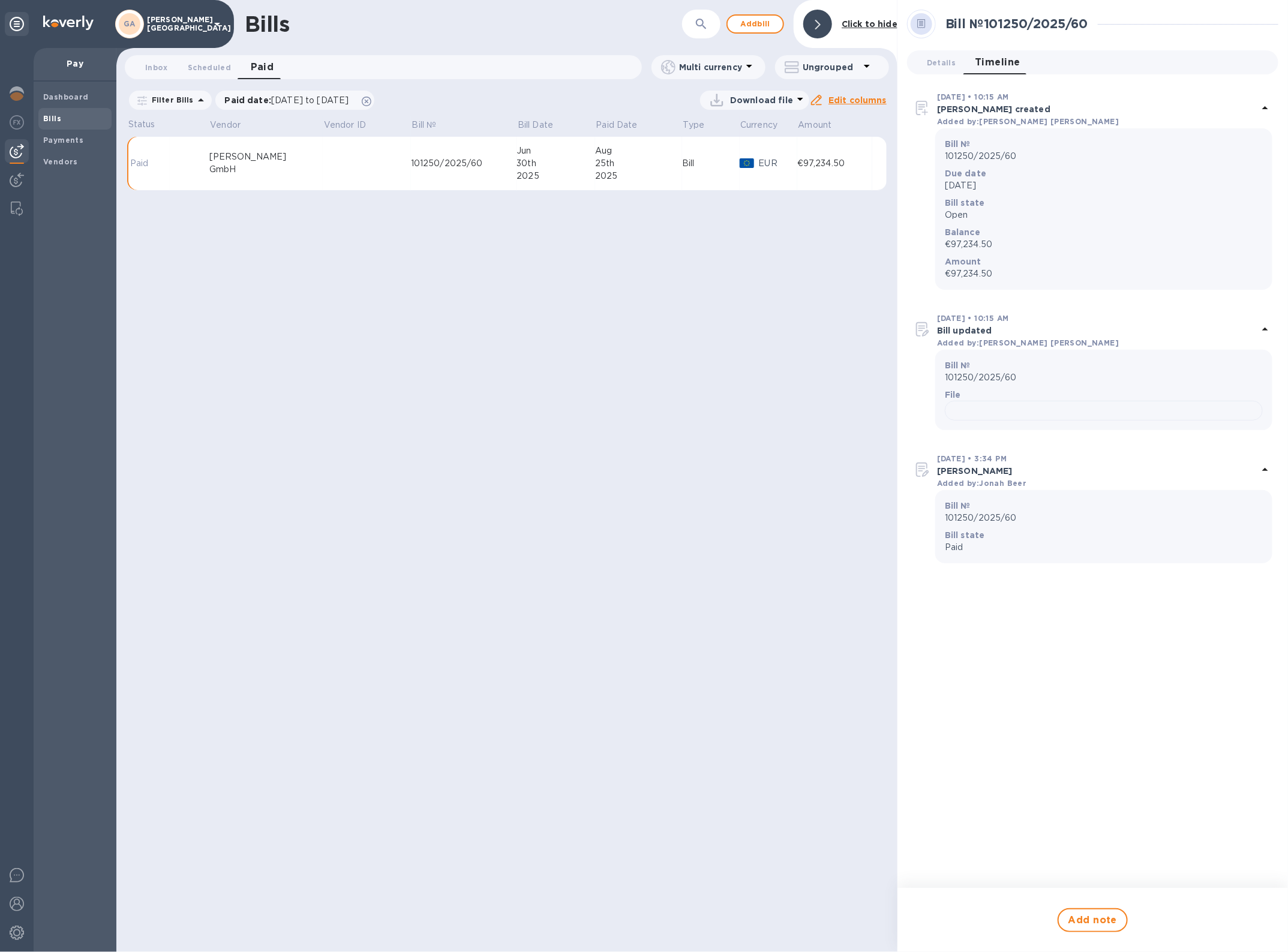
scroll to position [0, 0]
click at [814, 21] on div at bounding box center [818, 24] width 29 height 29
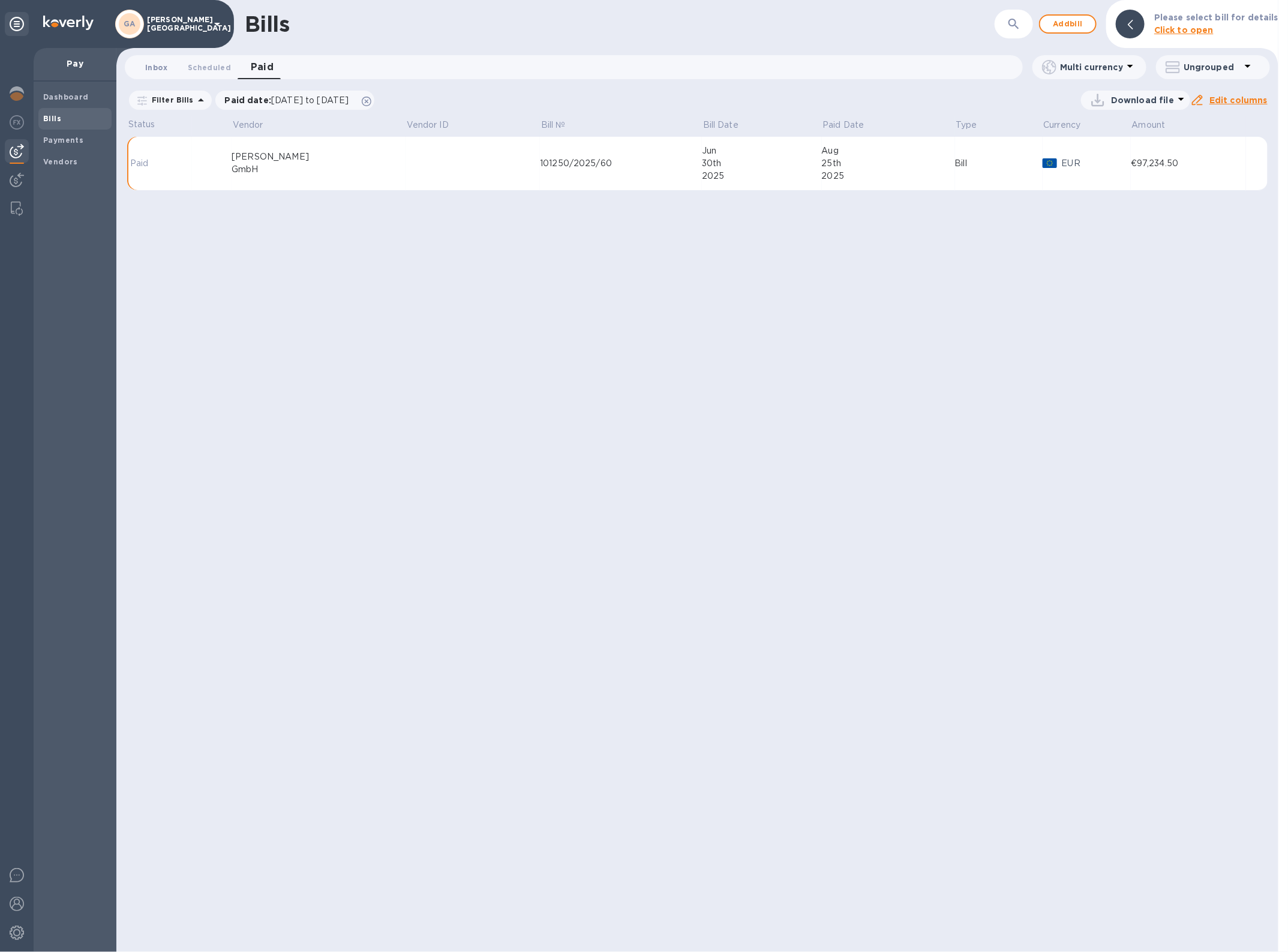
click at [153, 59] on button "Inbox 0" at bounding box center [157, 67] width 43 height 24
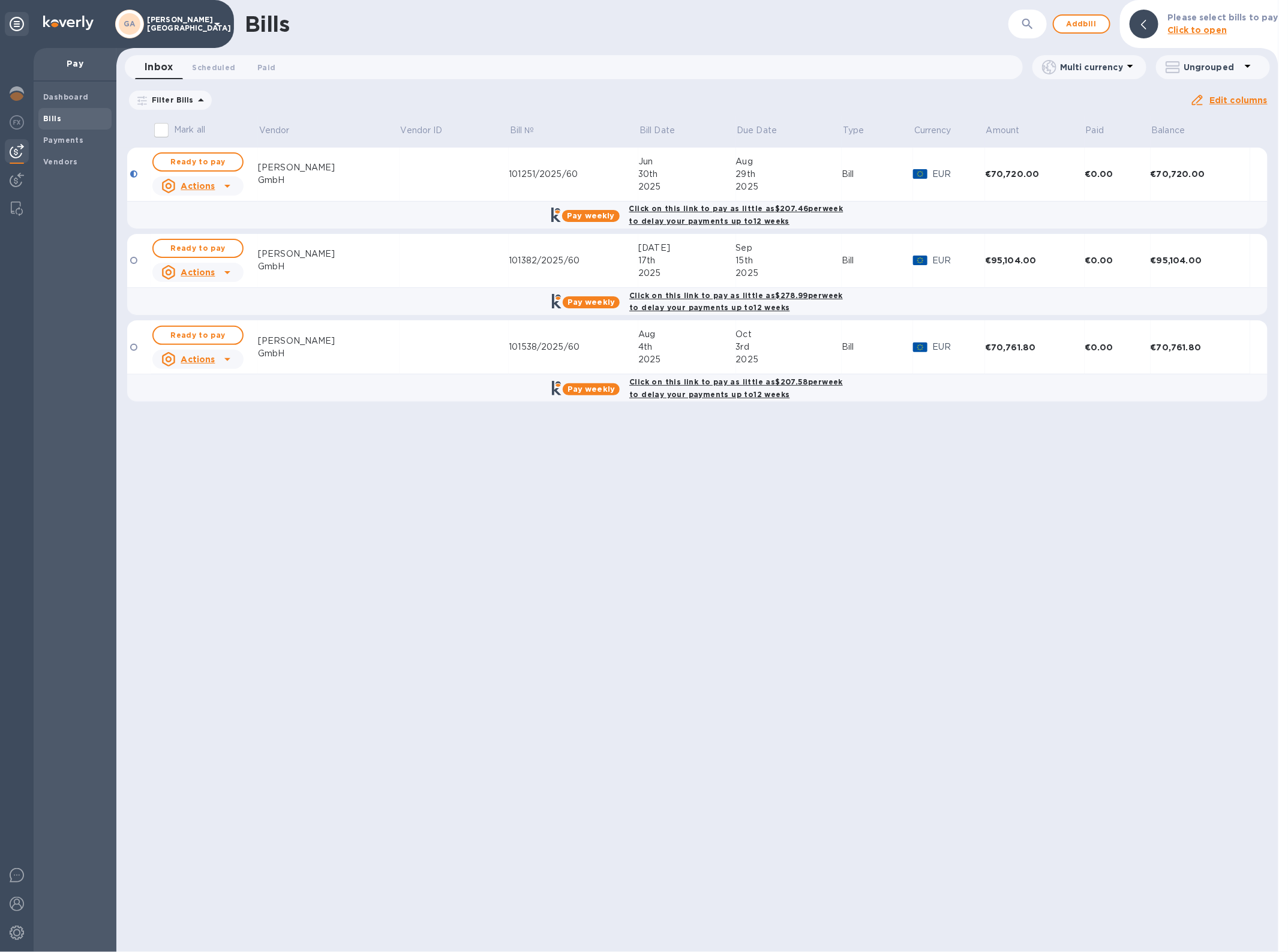
click at [415, 186] on td at bounding box center [454, 175] width 109 height 54
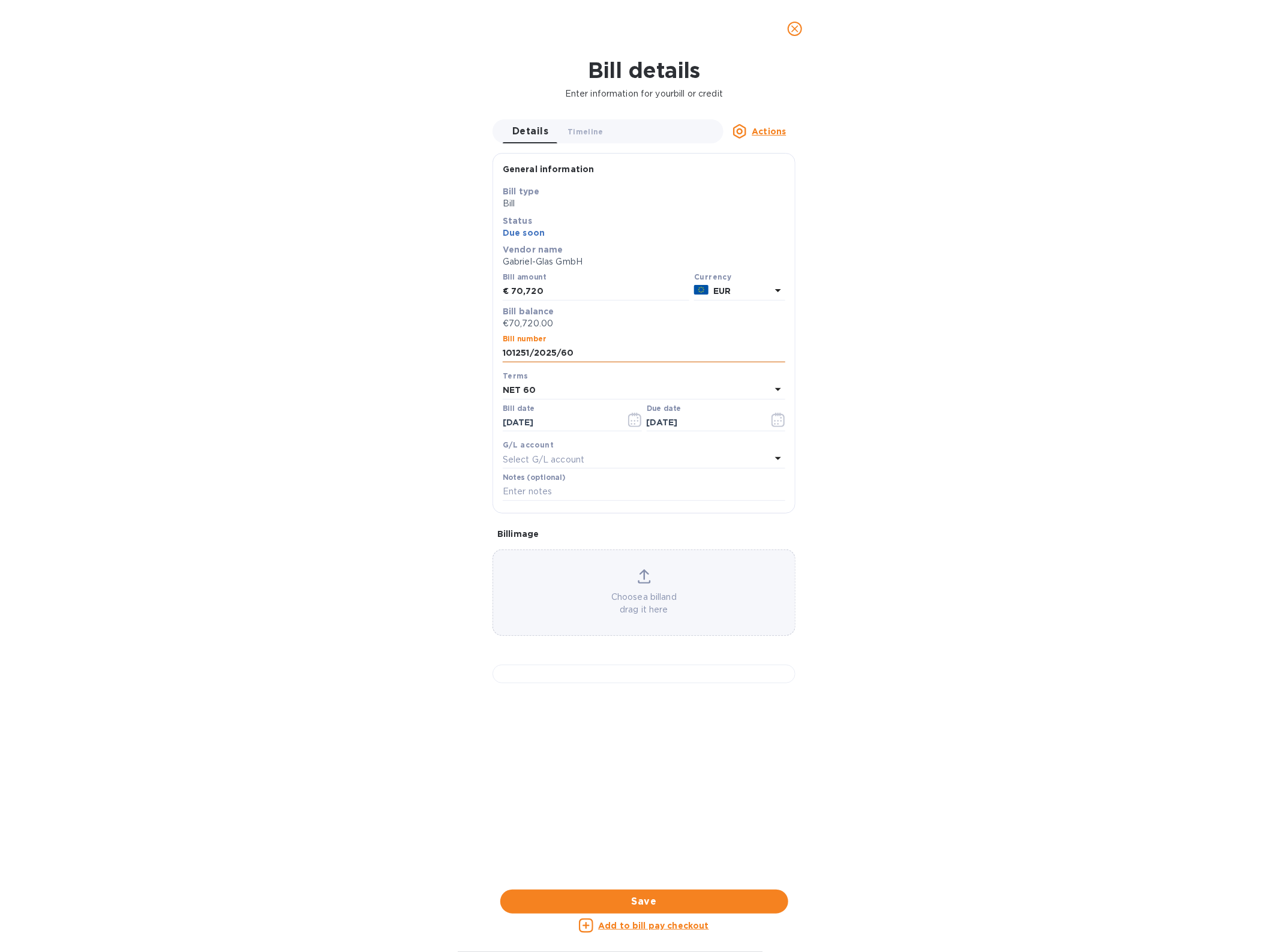
drag, startPoint x: 503, startPoint y: 351, endPoint x: 558, endPoint y: 352, distance: 55.0
click at [558, 352] on input "101251/2025/60" at bounding box center [644, 353] width 283 height 18
click at [651, 739] on form "General information Save Bill type Bill Status Due soon Vendor name [PERSON_NAM…" at bounding box center [644, 529] width 303 height 751
click at [637, 683] on div at bounding box center [644, 674] width 303 height 19
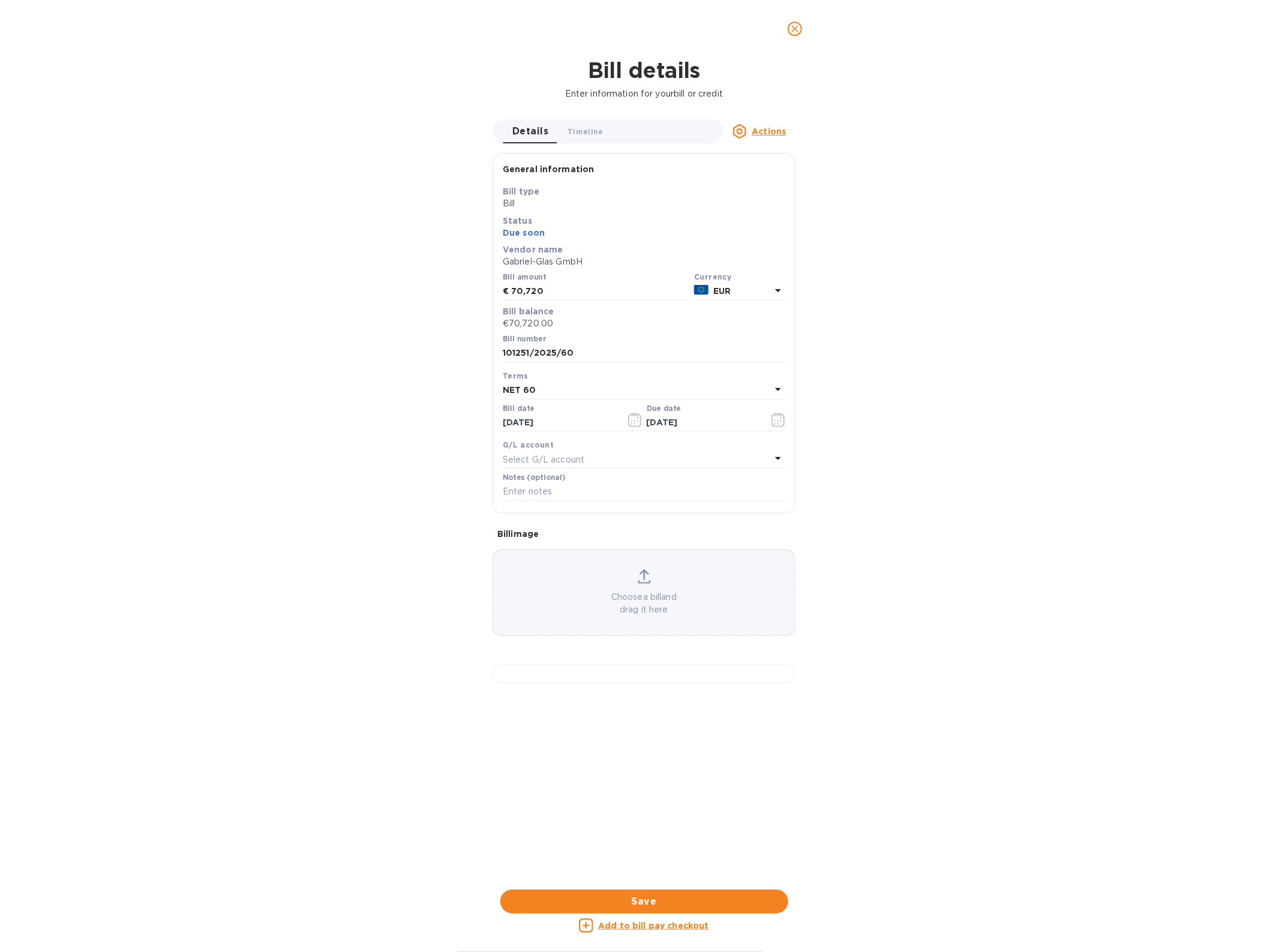
click at [795, 36] on button "close" at bounding box center [795, 29] width 29 height 29
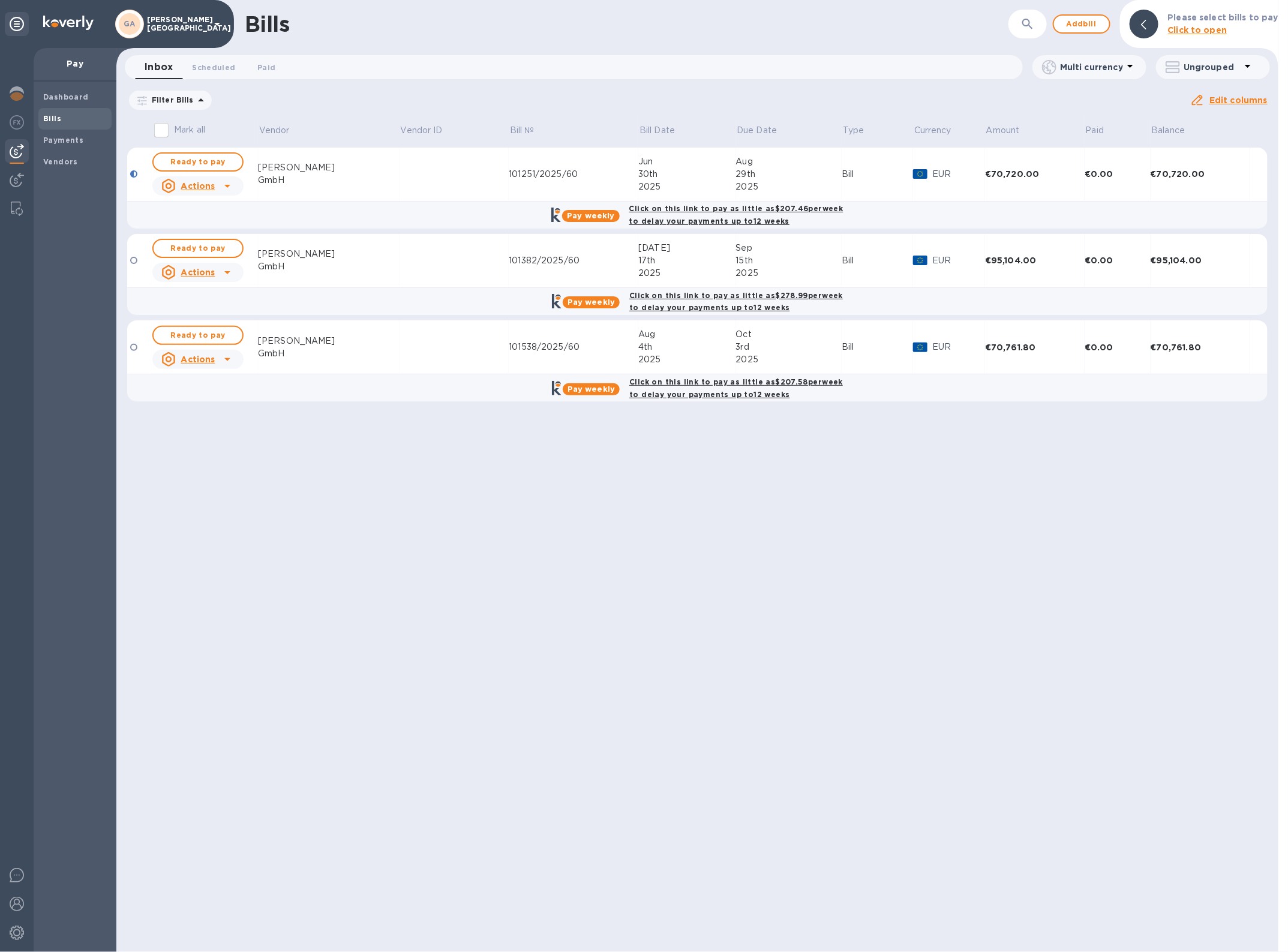
scroll to position [0, 0]
click at [220, 180] on icon at bounding box center [227, 186] width 14 height 14
click at [220, 240] on p "Mark as paid" at bounding box center [213, 235] width 53 height 13
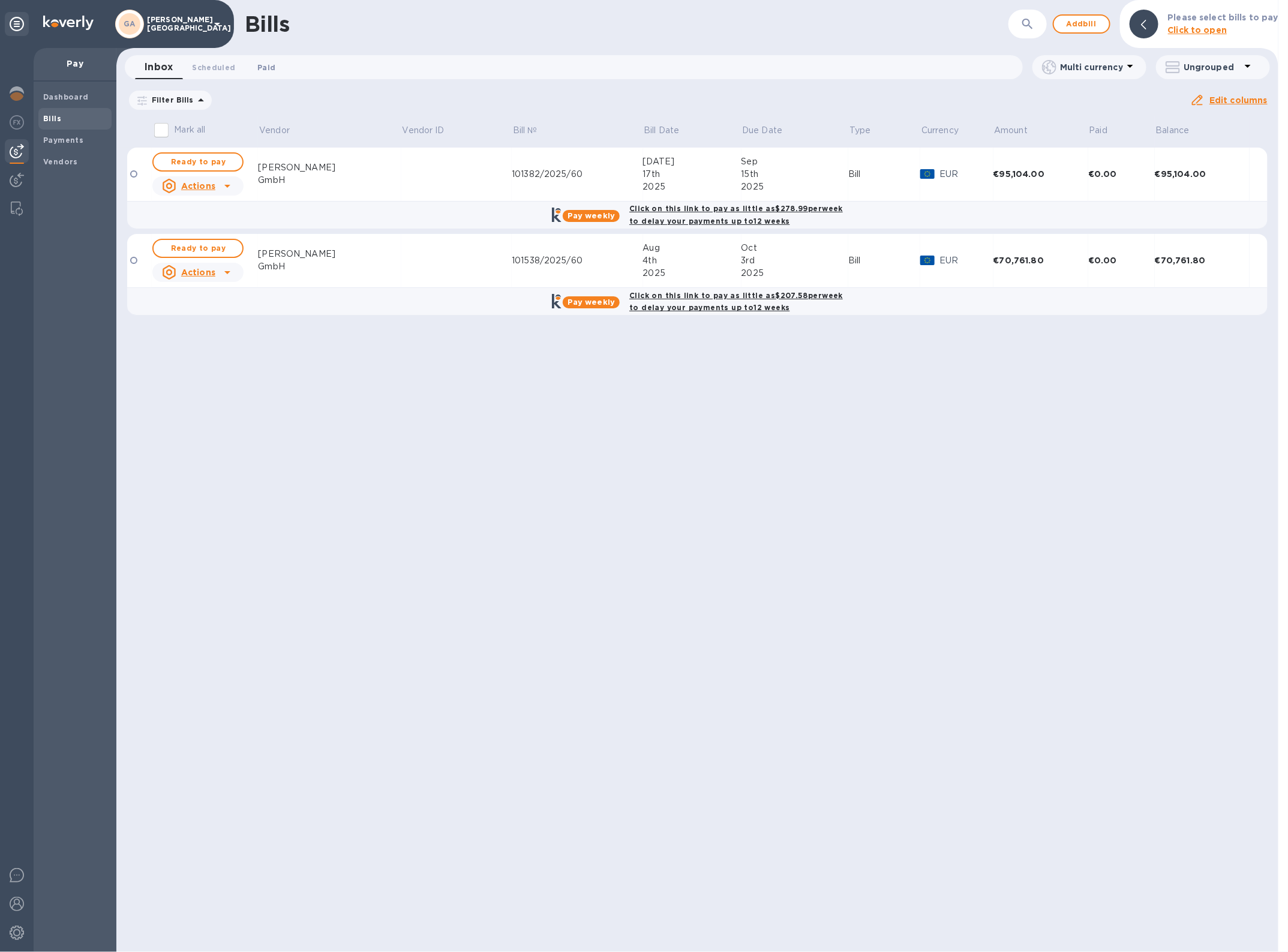
click at [266, 66] on span "Paid 0" at bounding box center [266, 67] width 18 height 13
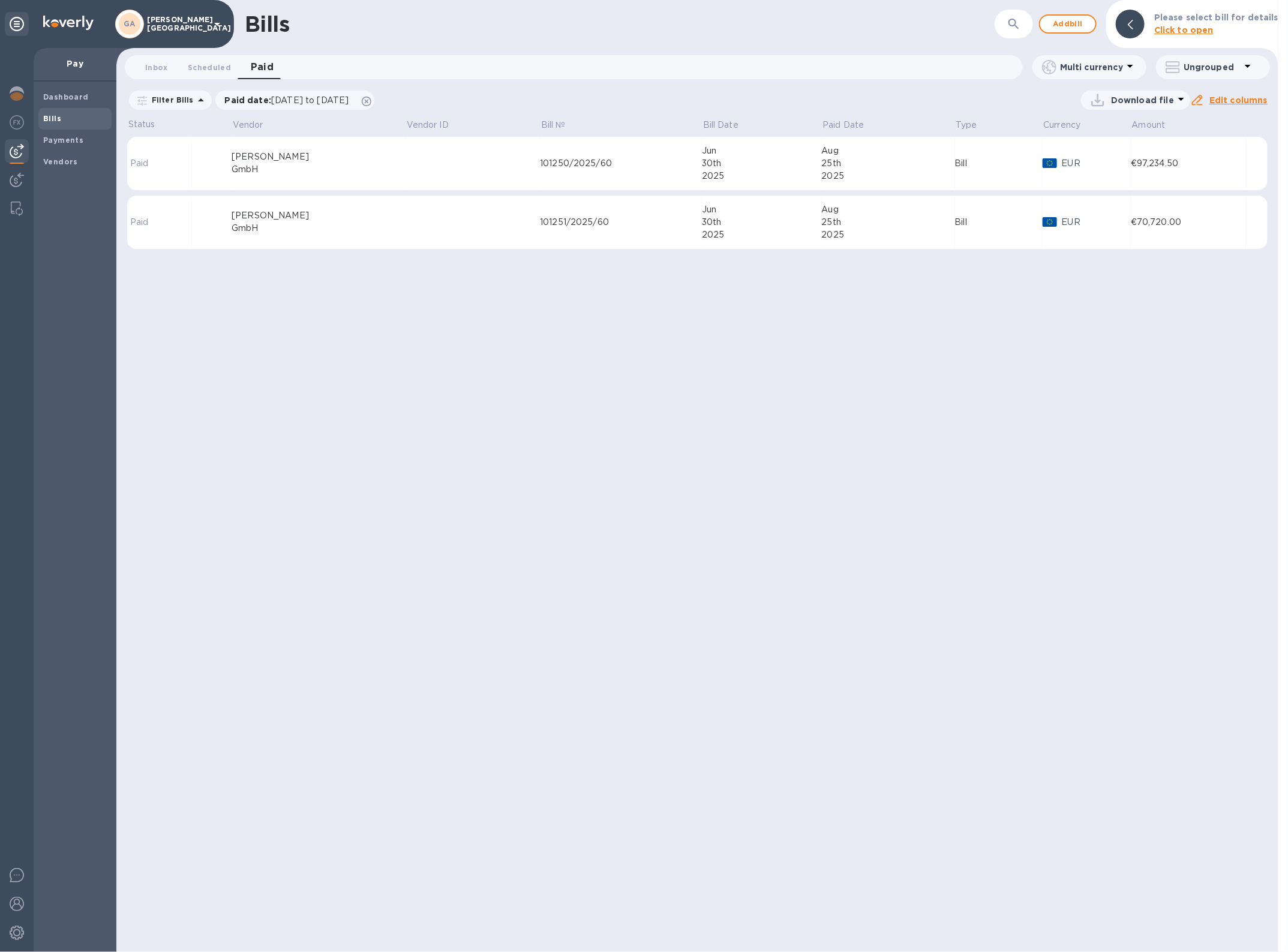
click at [354, 223] on div "GmbH" at bounding box center [318, 228] width 174 height 13
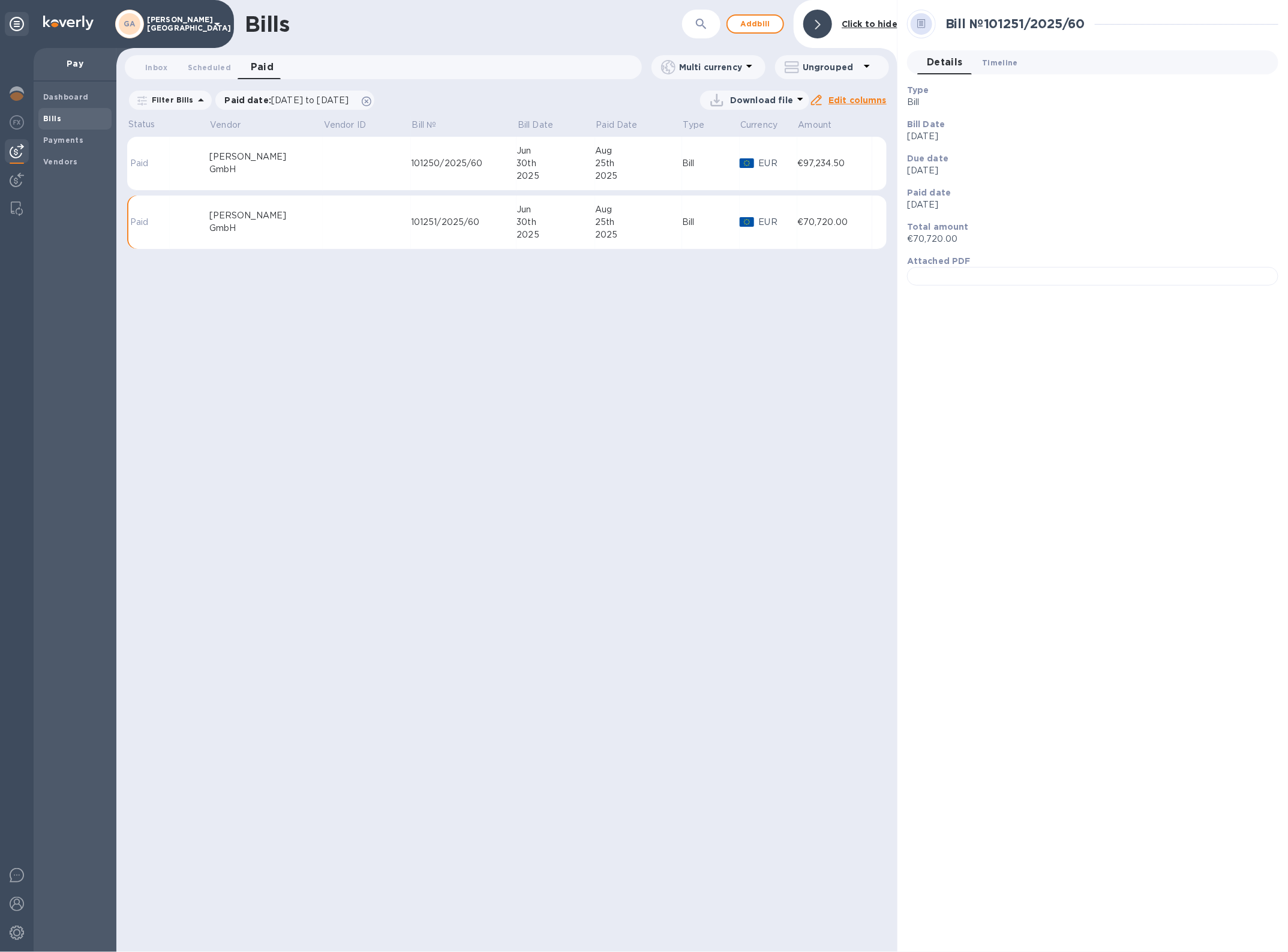
click at [1004, 63] on span "Timeline 0" at bounding box center [1000, 63] width 36 height 13
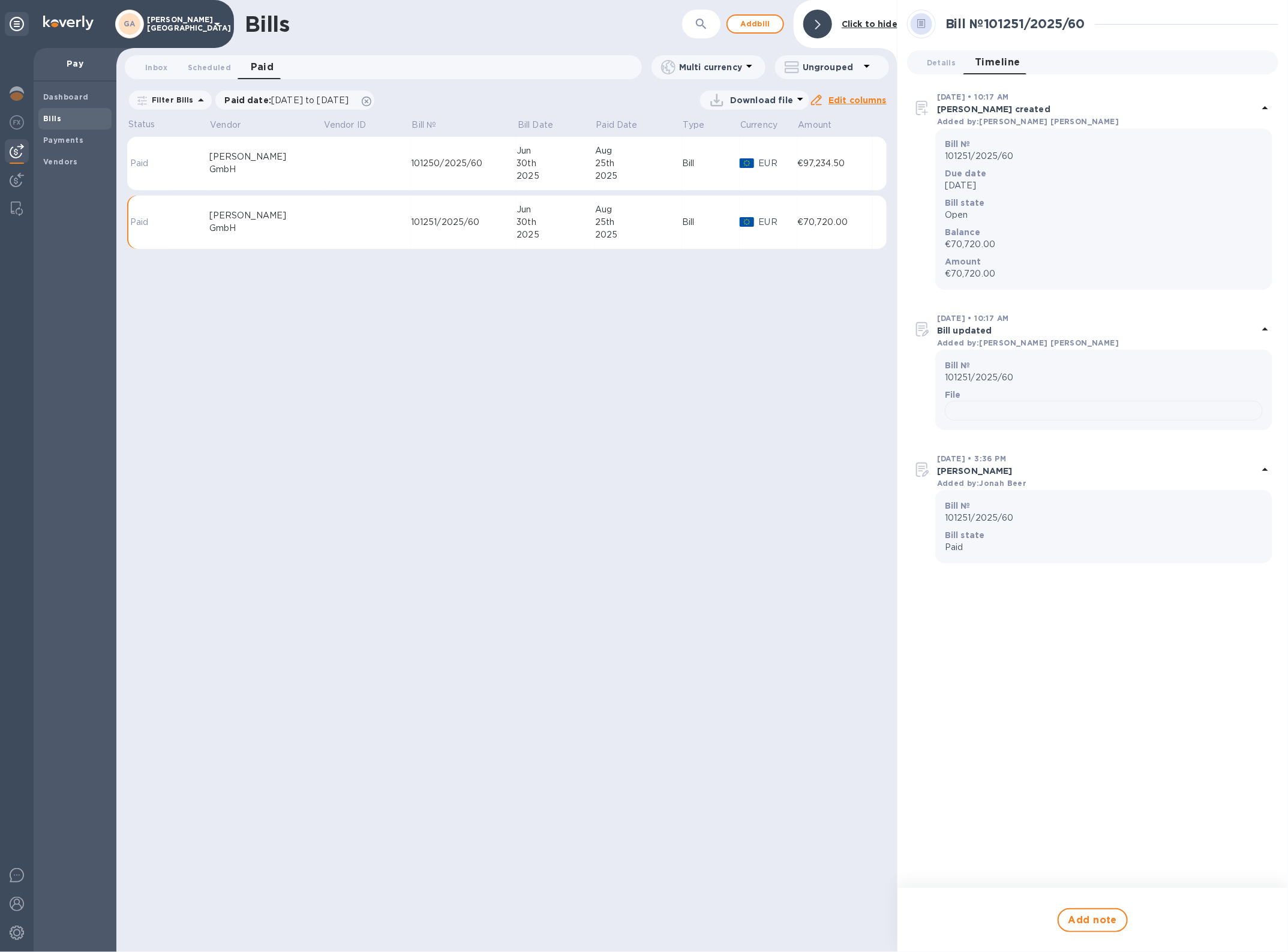
scroll to position [124, 0]
click at [1109, 918] on span "Add note" at bounding box center [1093, 920] width 49 height 14
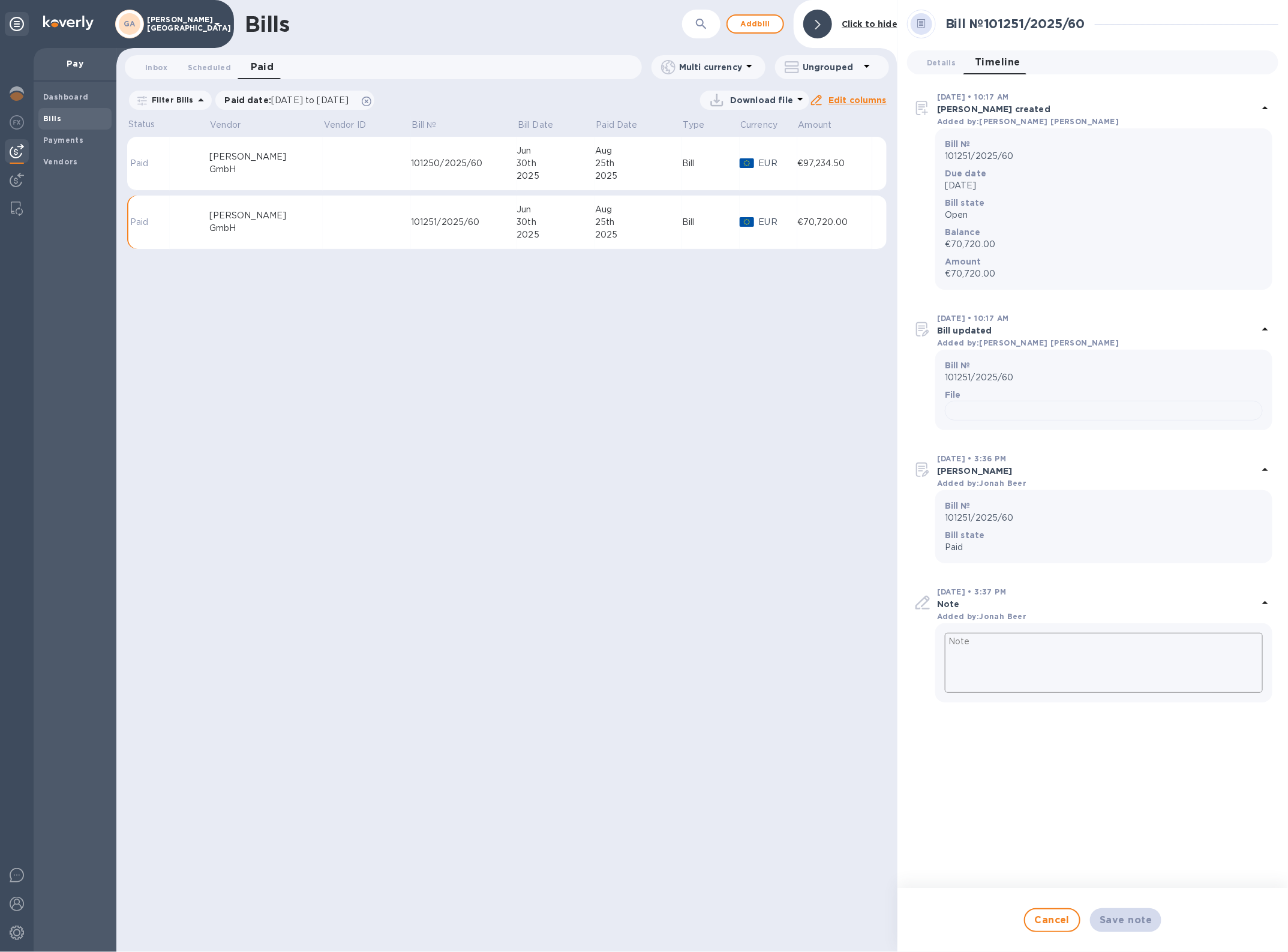
scroll to position [264, 0]
click at [1025, 693] on textarea at bounding box center [1104, 663] width 318 height 60
paste textarea "248847"
type textarea "248847"
type textarea "x"
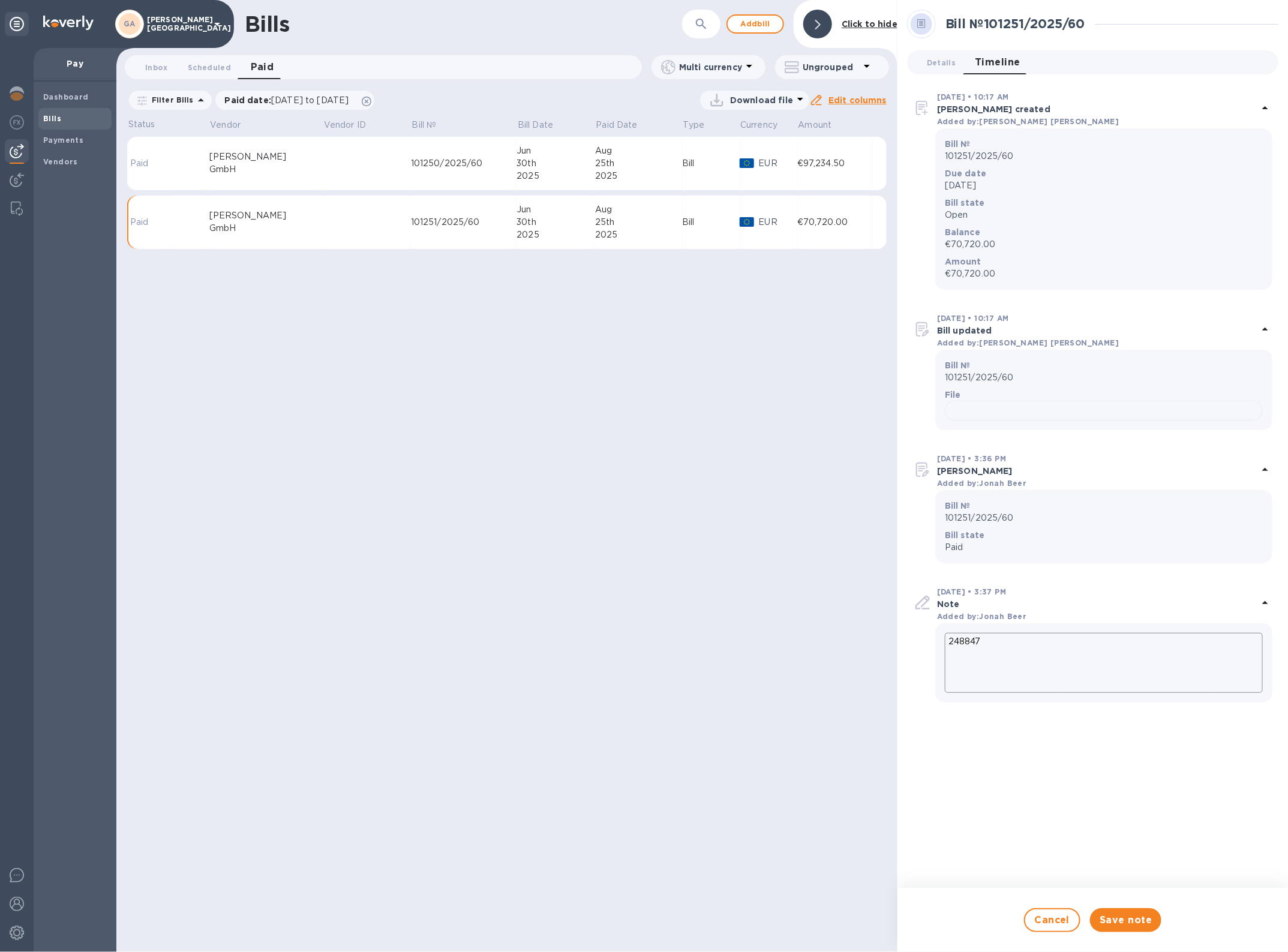
type textarea "P248847"
type textarea "x"
type textarea "PE248847"
type textarea "x"
type textarea "PE 248847"
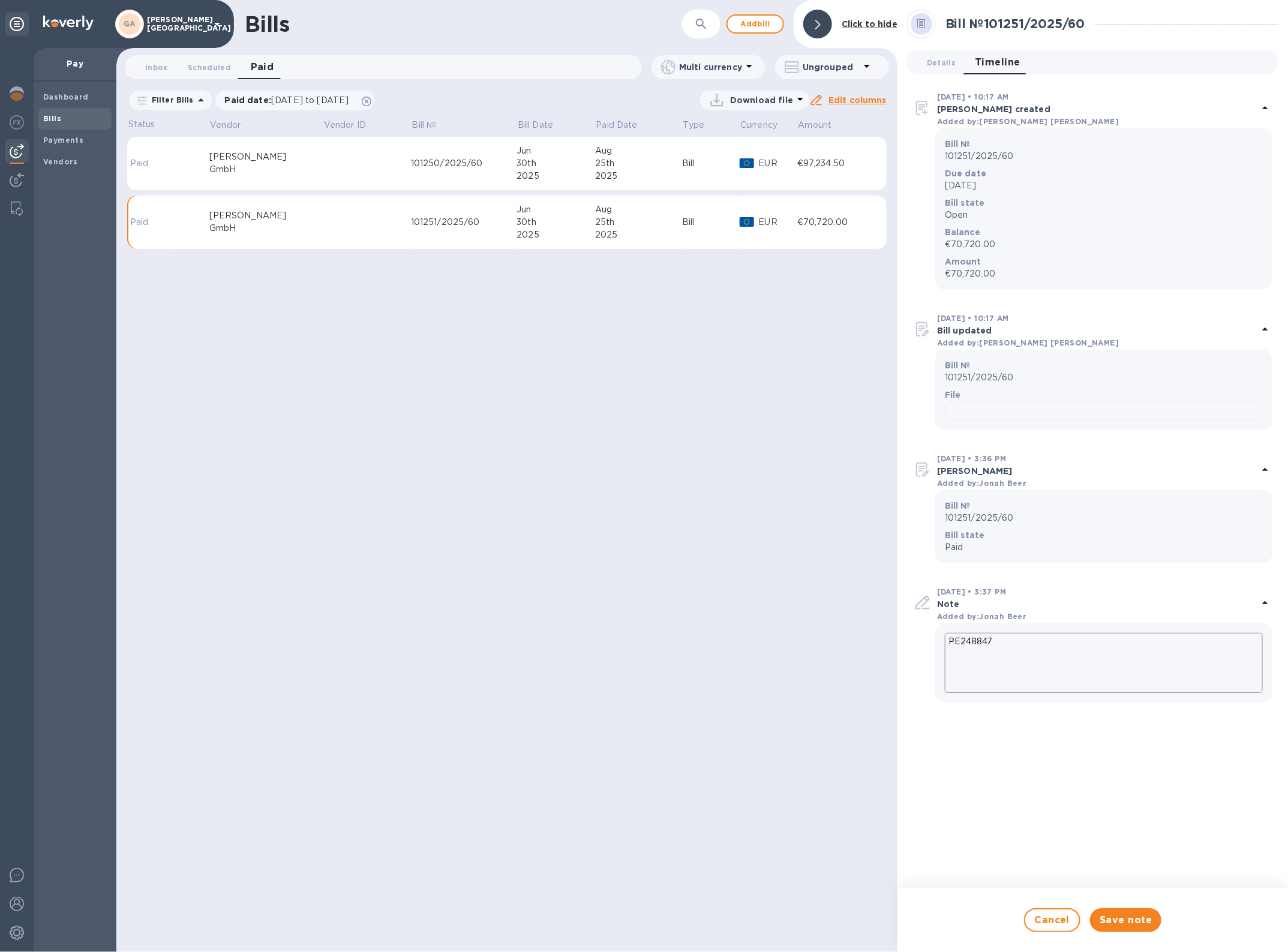
type textarea "x"
type textarea "PE D248847"
type textarea "x"
type textarea "PE De248847"
type textarea "x"
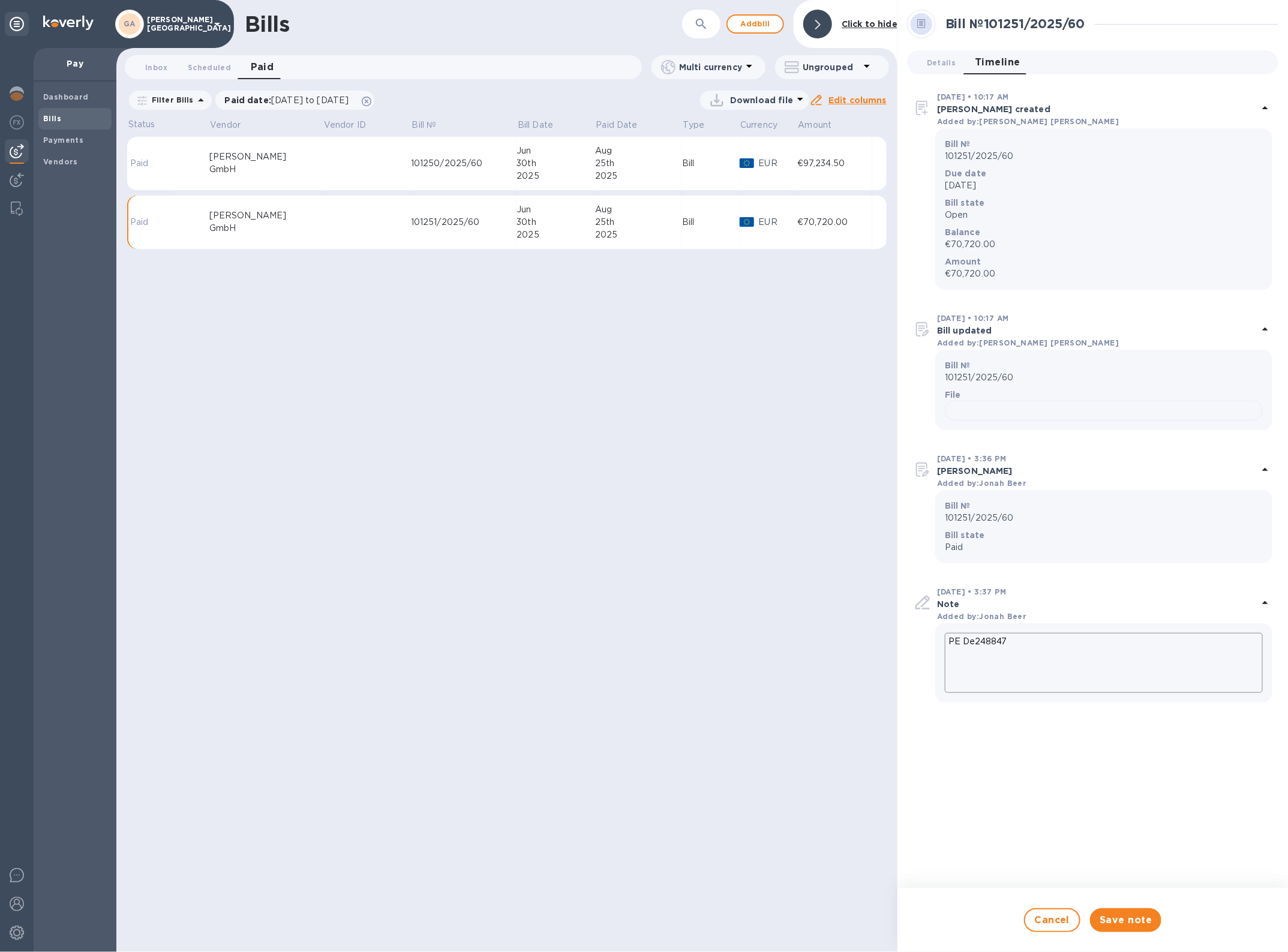
type textarea "PE Dea248847"
type textarea "x"
type textarea "PE Deal248847"
type textarea "x"
type textarea "PE Deal 248847"
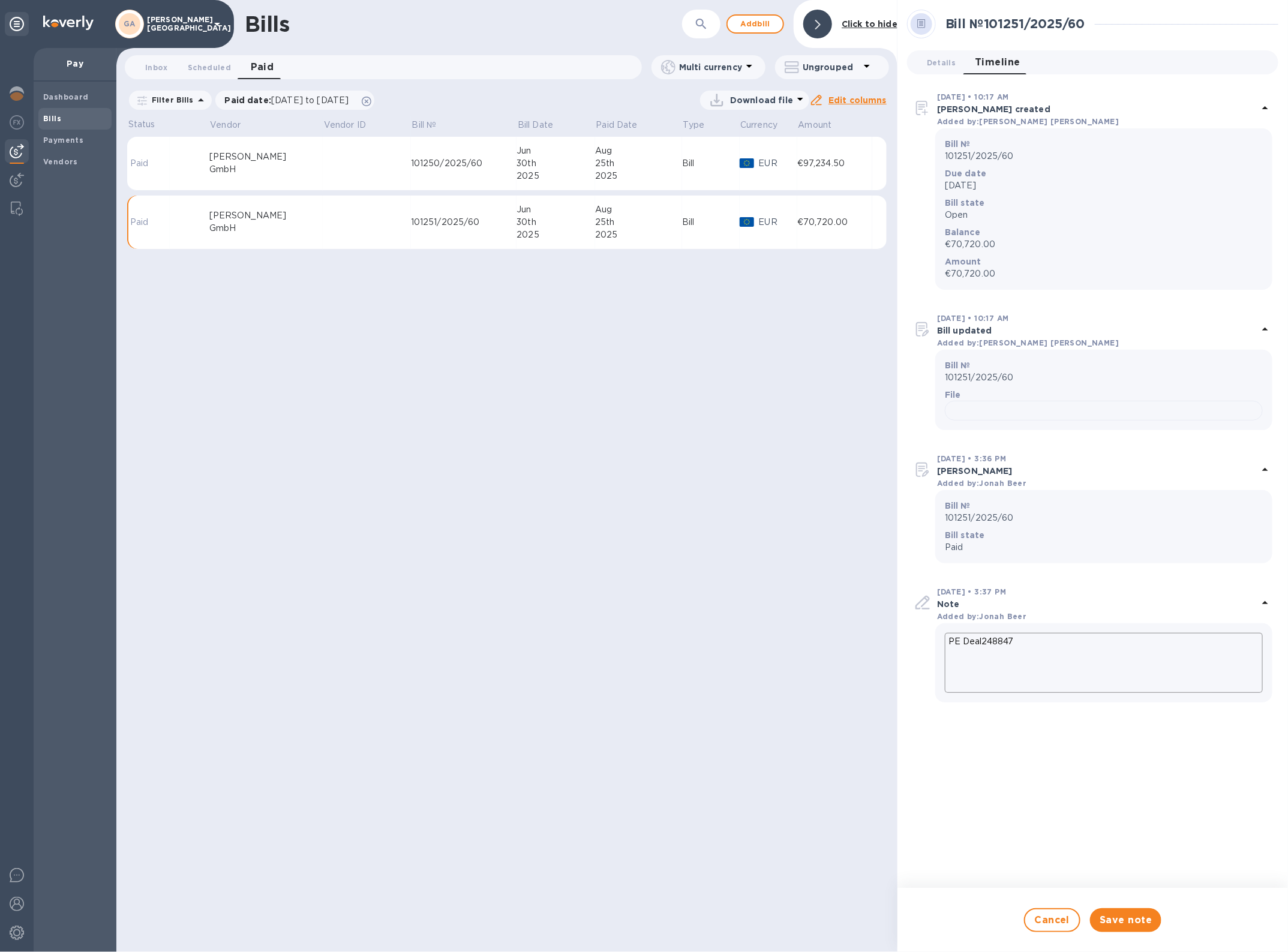
type textarea "x"
type textarea "PE Deal #248847"
type textarea "x"
type textarea "PE Deal # 248847"
type textarea "x"
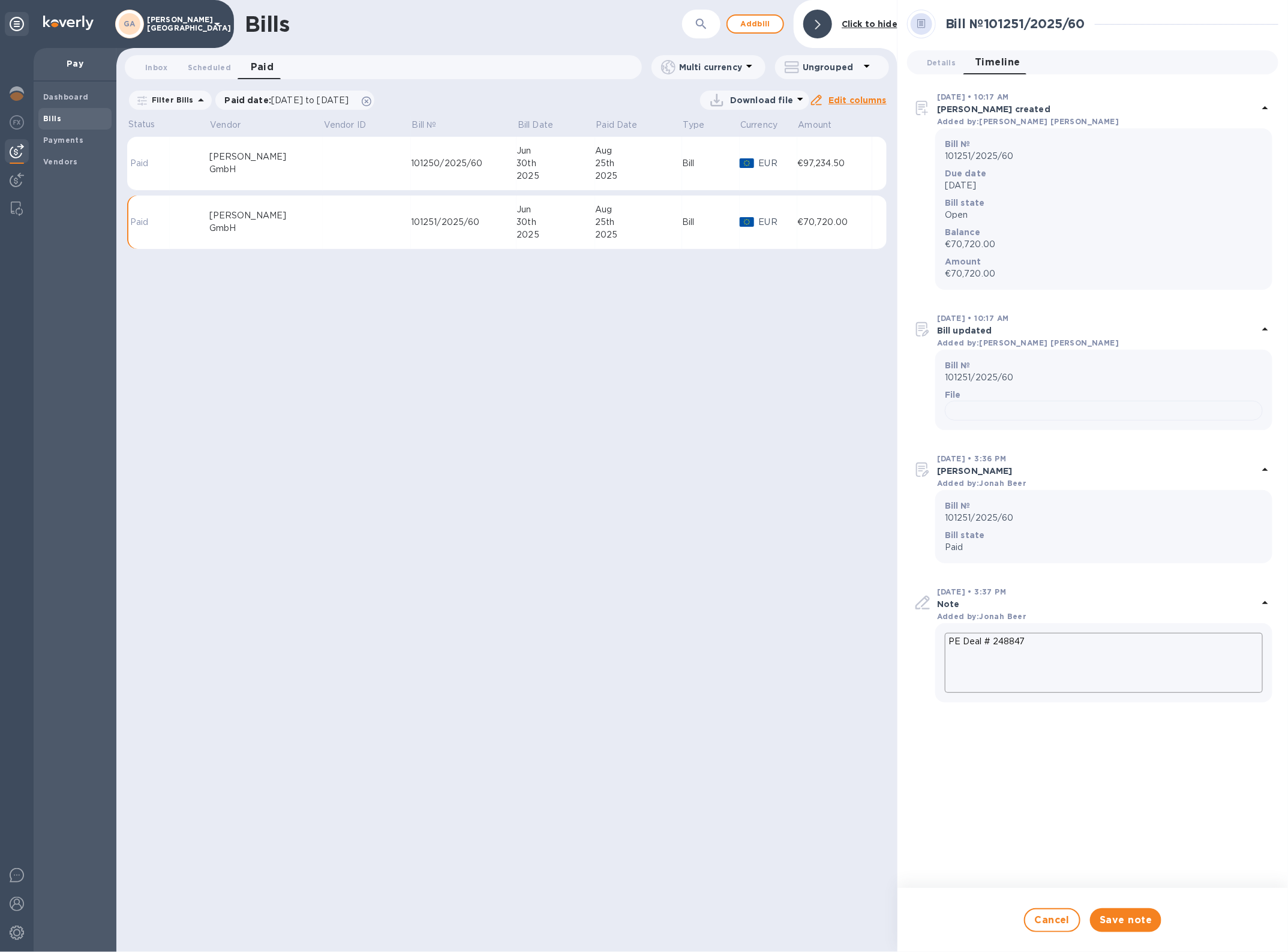
type textarea "PE Deal # 248847"
type textarea "x"
type textarea "PE Deal # 248847 8"
type textarea "x"
type textarea "PE Deal # 248847 8/"
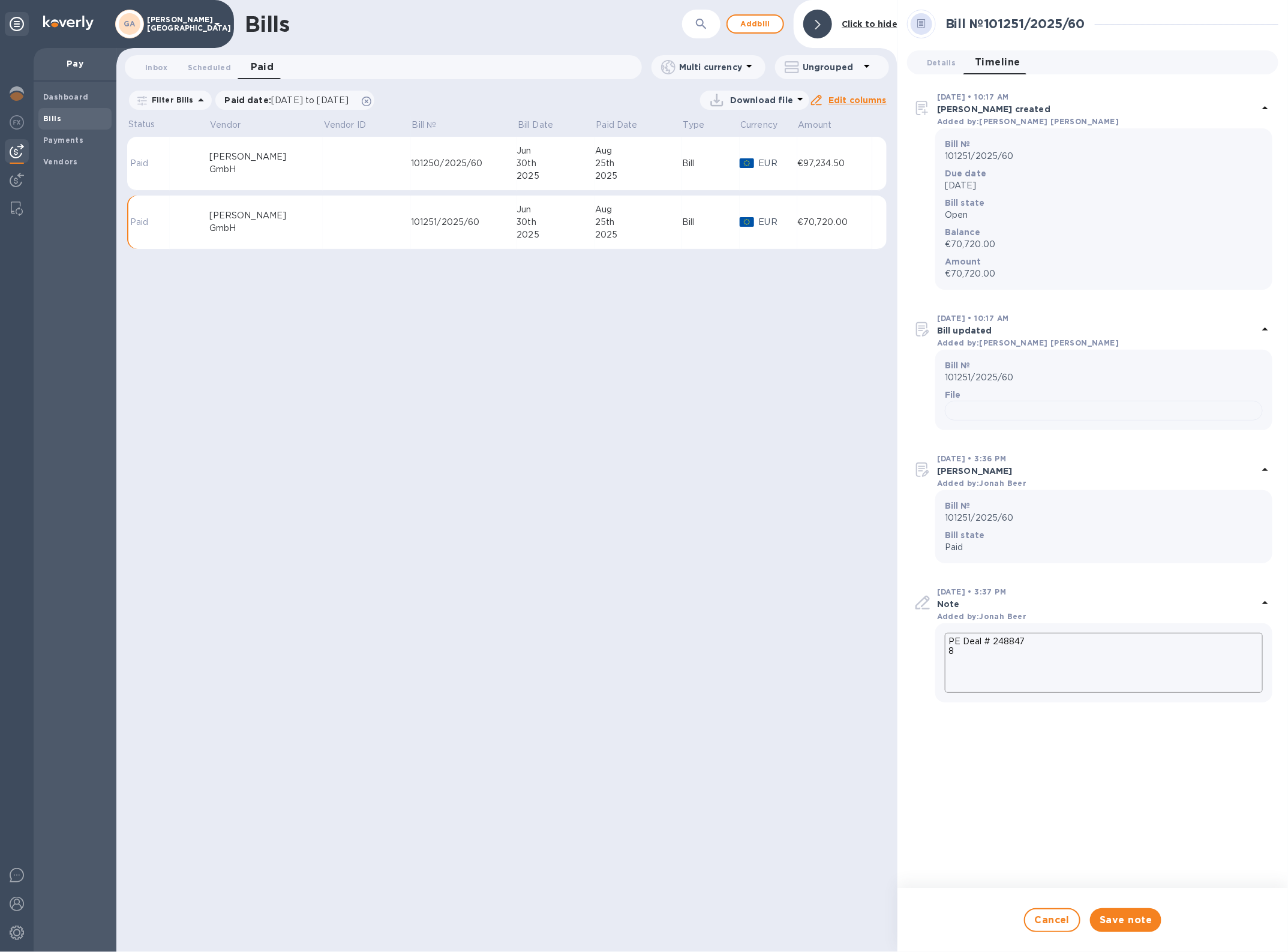
type textarea "x"
type textarea "PE Deal # 248847 8/2"
type textarea "x"
type textarea "PE Deal # 248847 8/25"
type textarea "x"
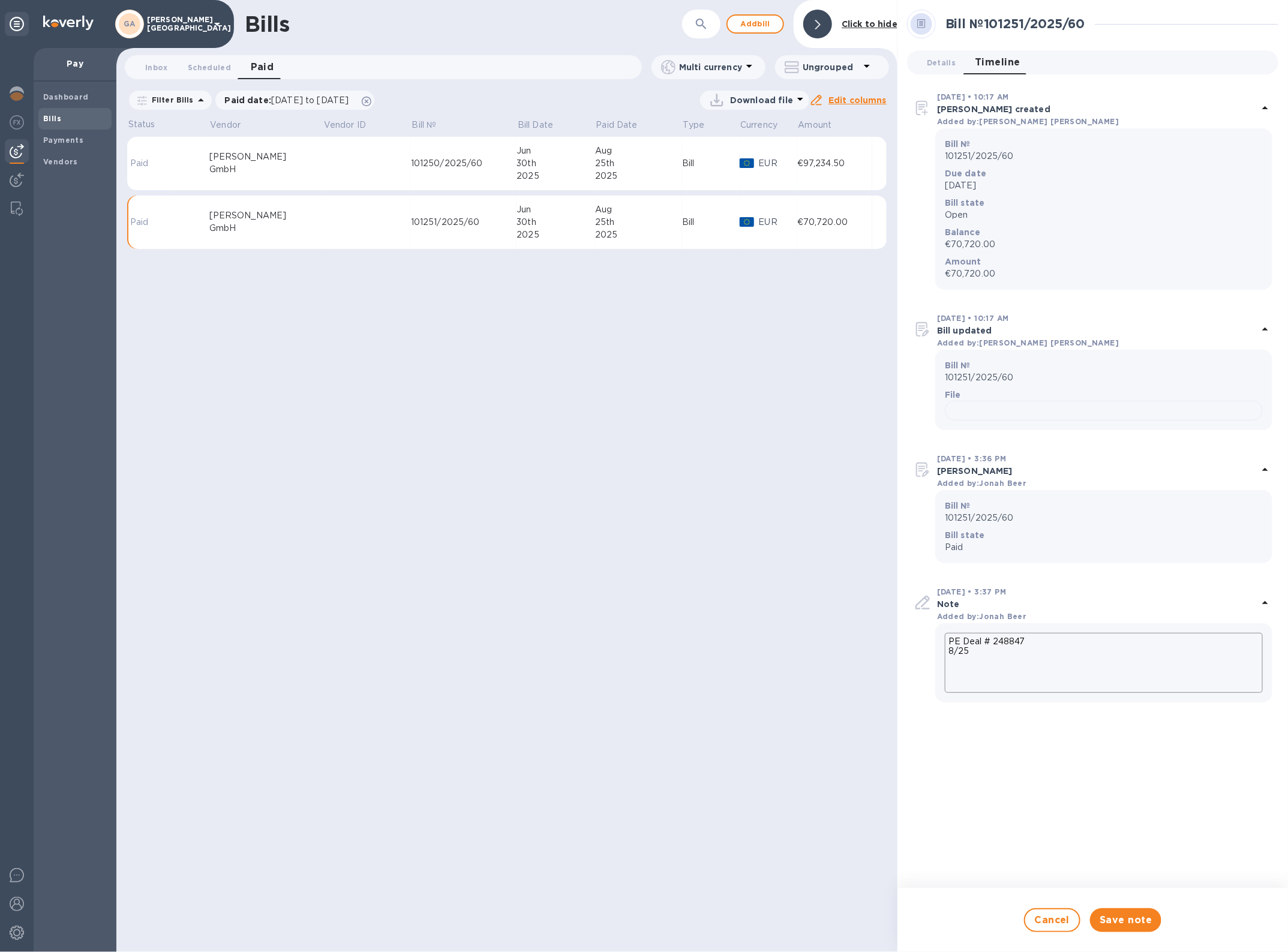
type textarea "PE Deal # 248847 8/25/"
type textarea "x"
type textarea "PE Deal # 248847 8/25/2"
type textarea "x"
type textarea "PE Deal # 248847 [DATE]"
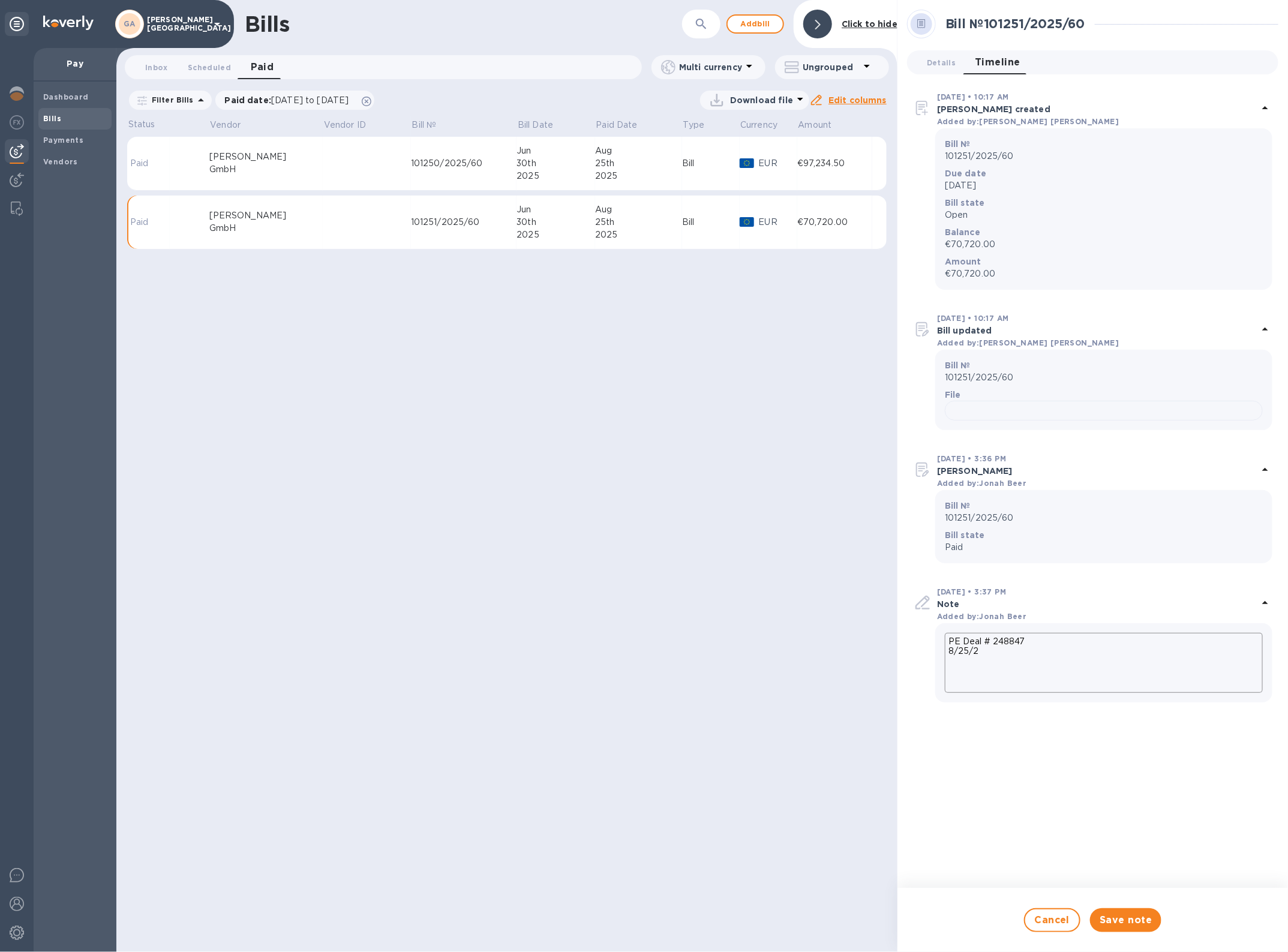
type textarea "x"
type textarea "PE Deal # 248847 8/25/202"
type textarea "x"
type textarea "PE Deal # 248847 [DATE]"
type textarea "x"
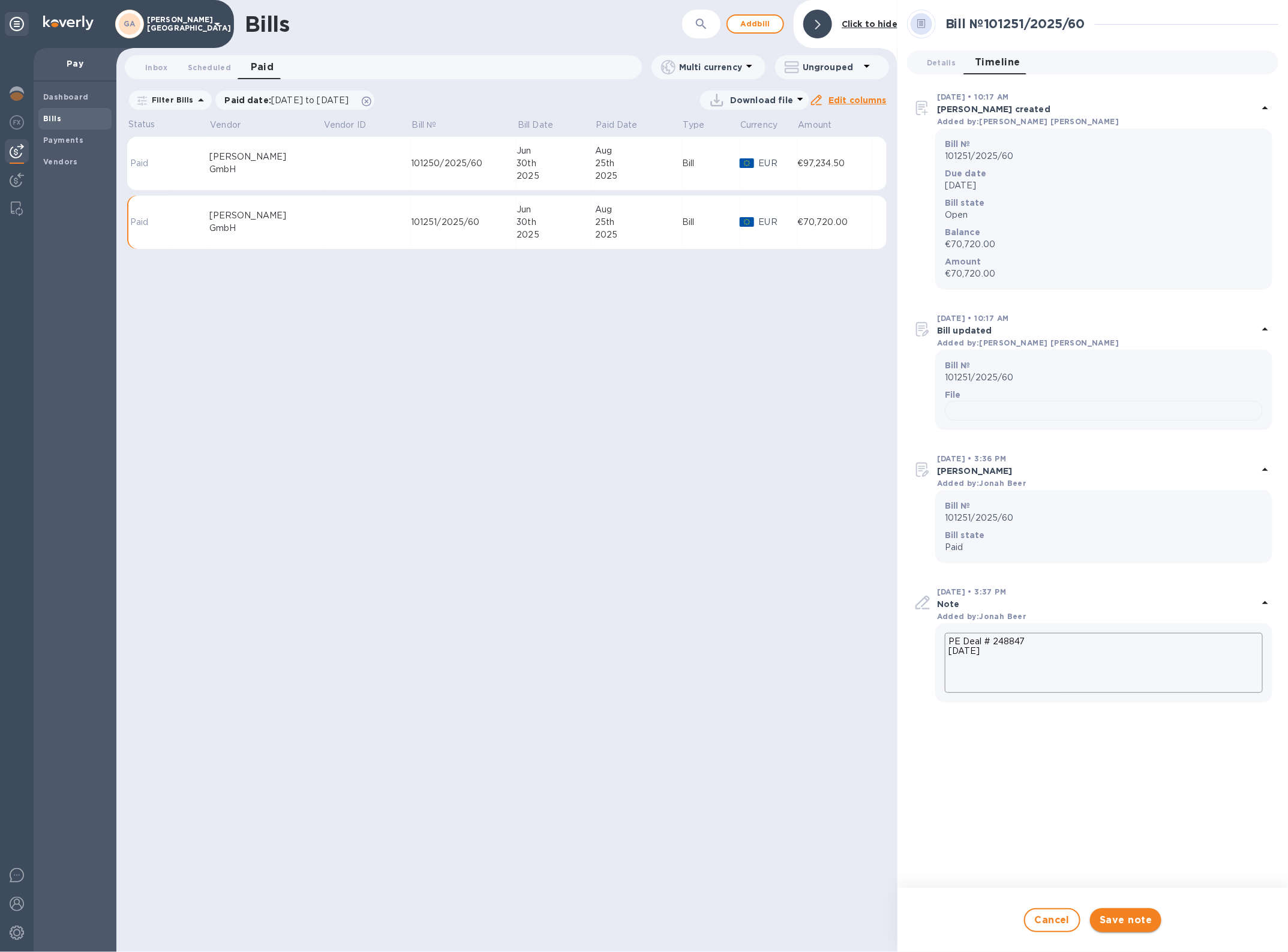
type textarea "PE Deal # 248847 [DATE]"
click at [1116, 919] on span "Save note" at bounding box center [1126, 920] width 52 height 14
click at [815, 24] on div at bounding box center [818, 24] width 29 height 29
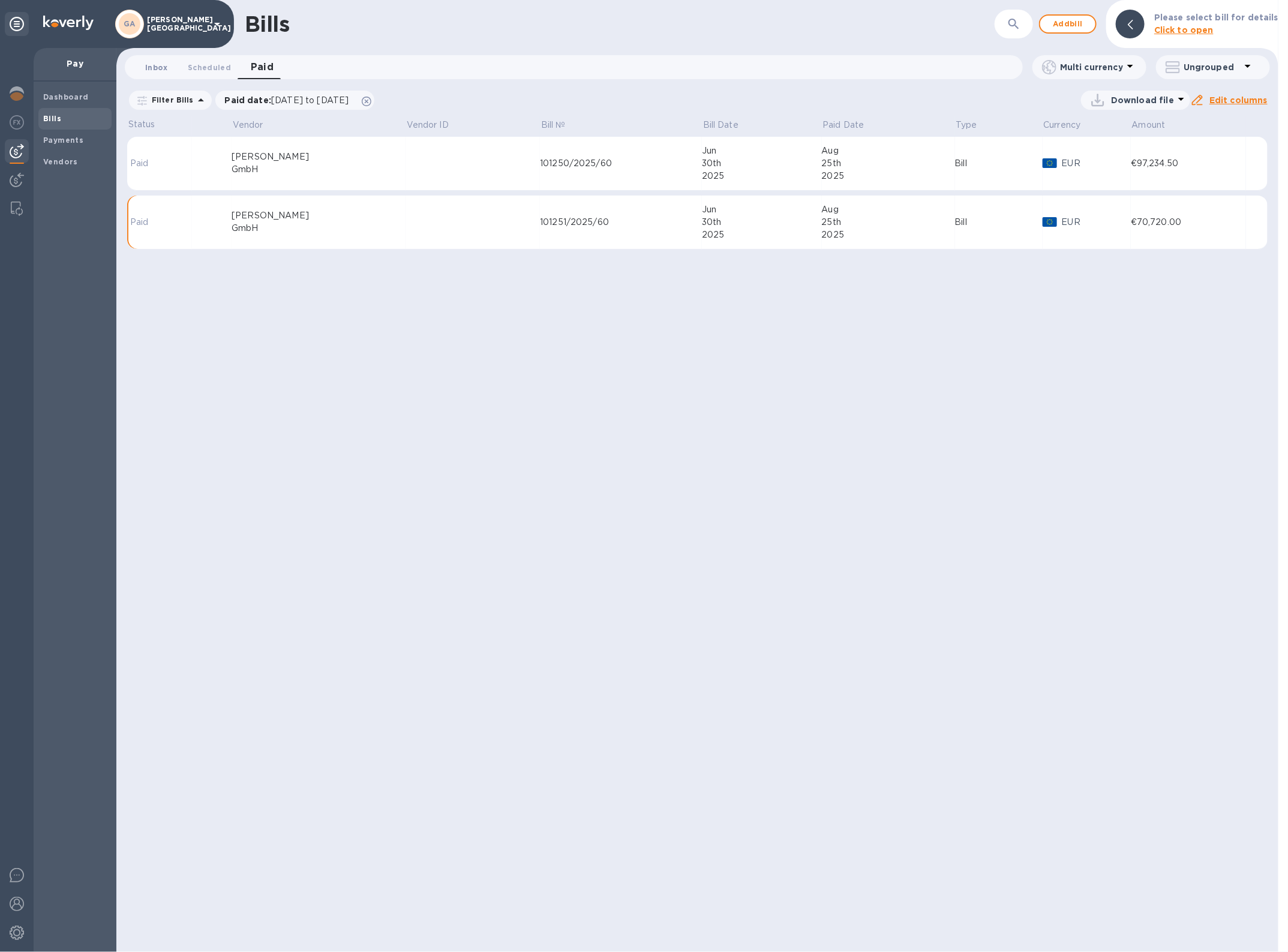
click at [140, 70] on button "Inbox 0" at bounding box center [157, 67] width 43 height 24
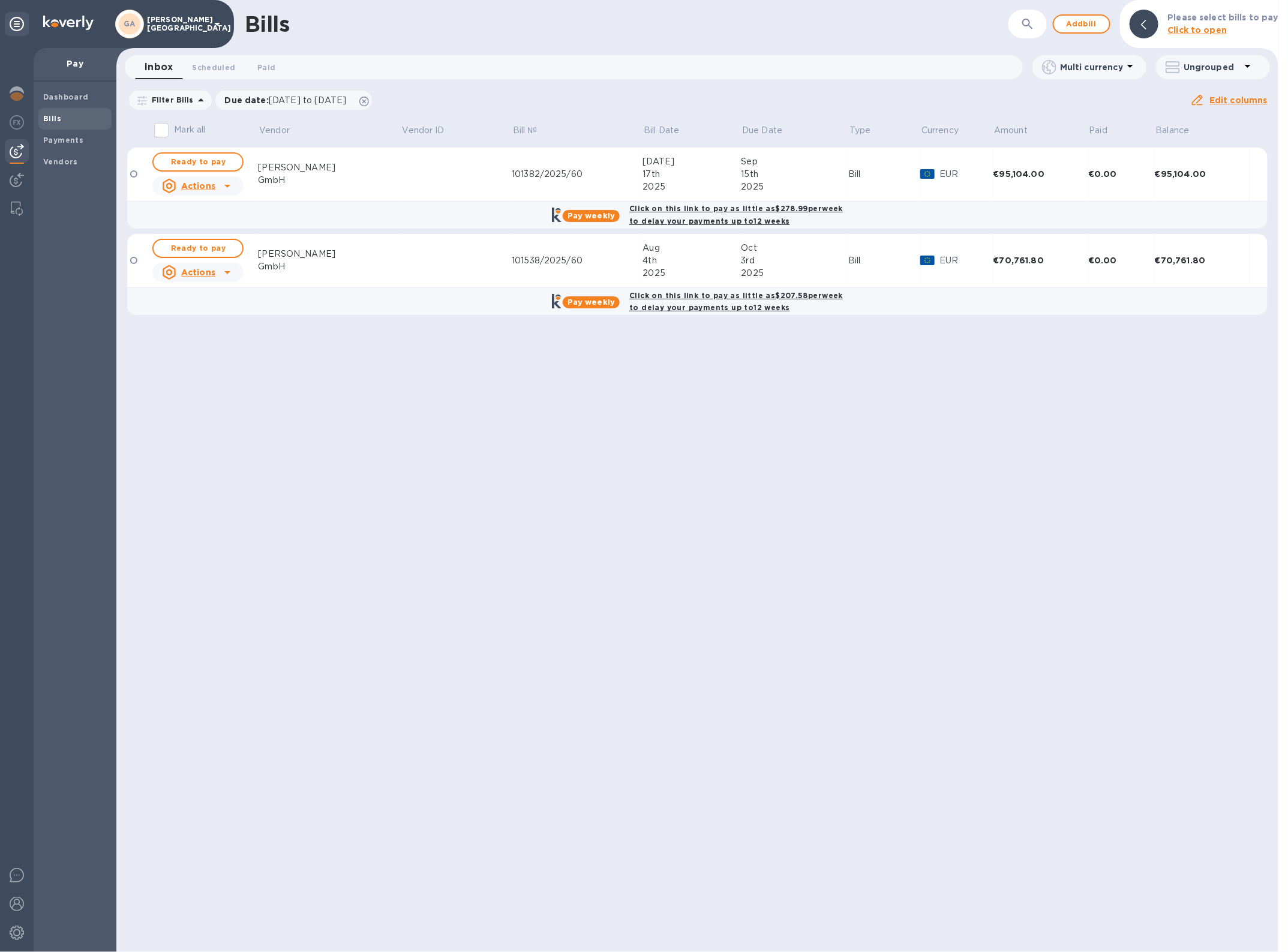
click at [401, 174] on td at bounding box center [456, 175] width 110 height 54
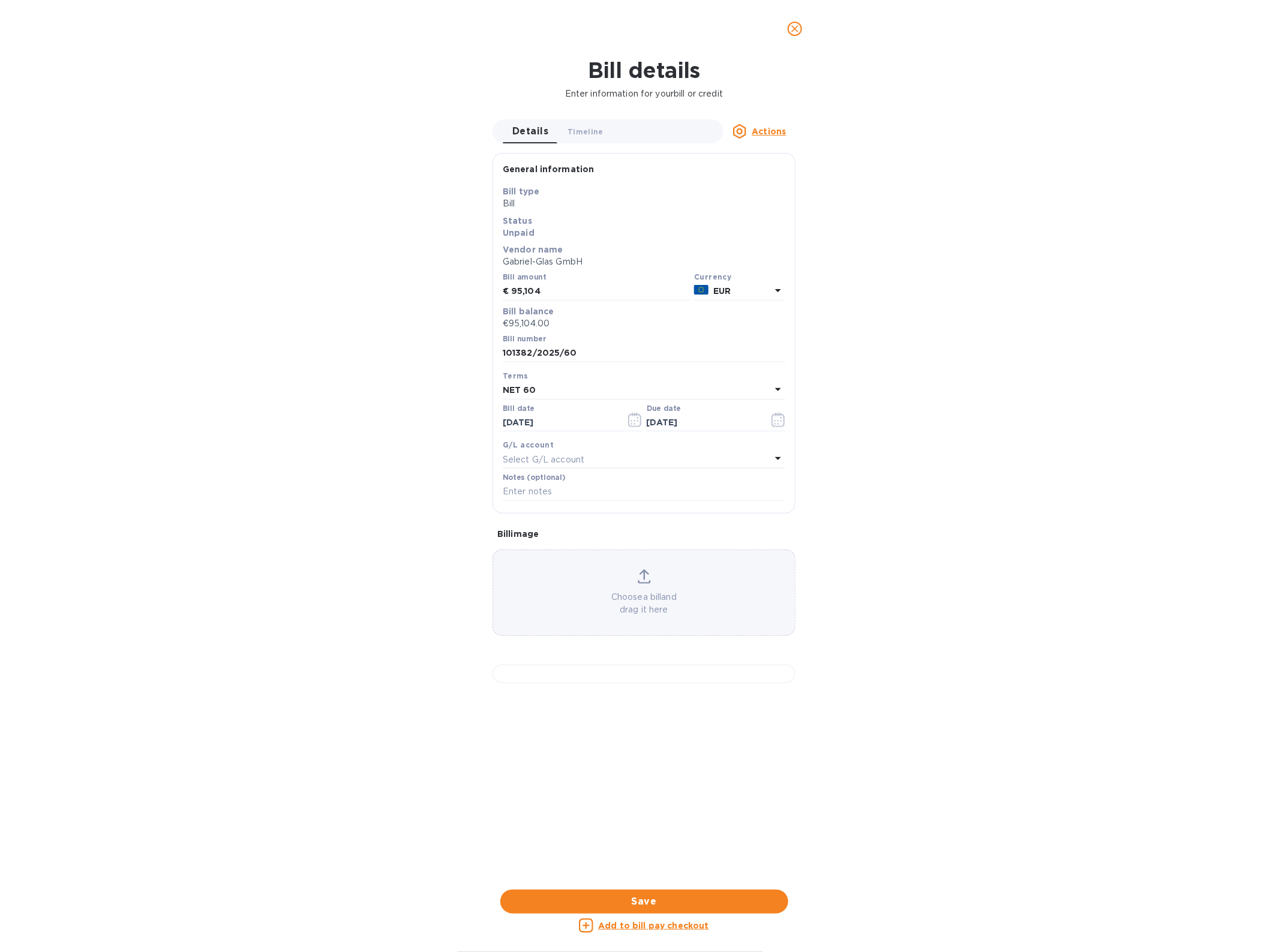
scroll to position [151, 0]
click at [641, 683] on div at bounding box center [644, 674] width 303 height 19
drag, startPoint x: 790, startPoint y: 33, endPoint x: 781, endPoint y: 40, distance: 11.4
click at [789, 35] on span "close" at bounding box center [795, 28] width 14 height 14
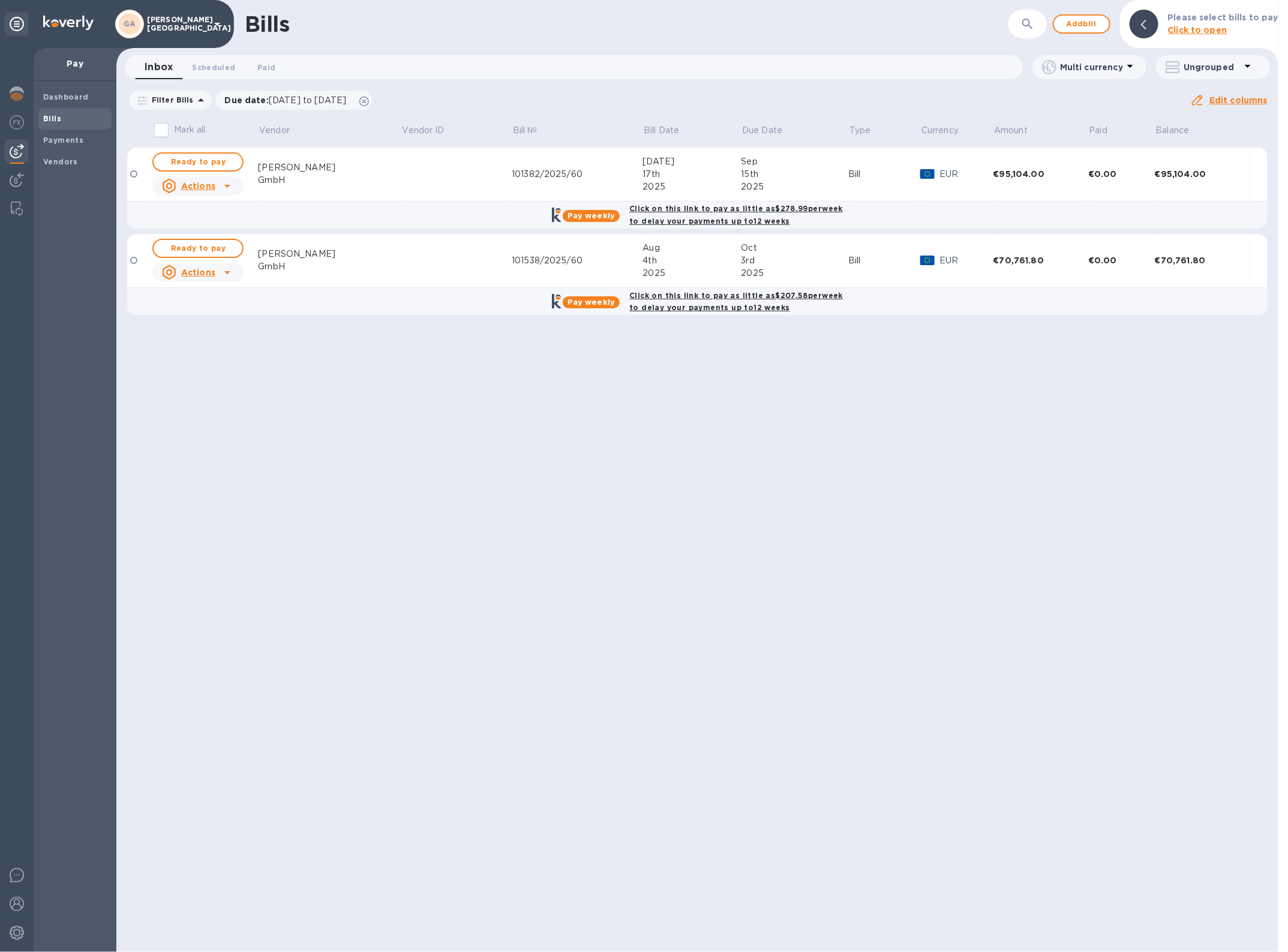
click at [410, 269] on td at bounding box center [456, 261] width 110 height 54
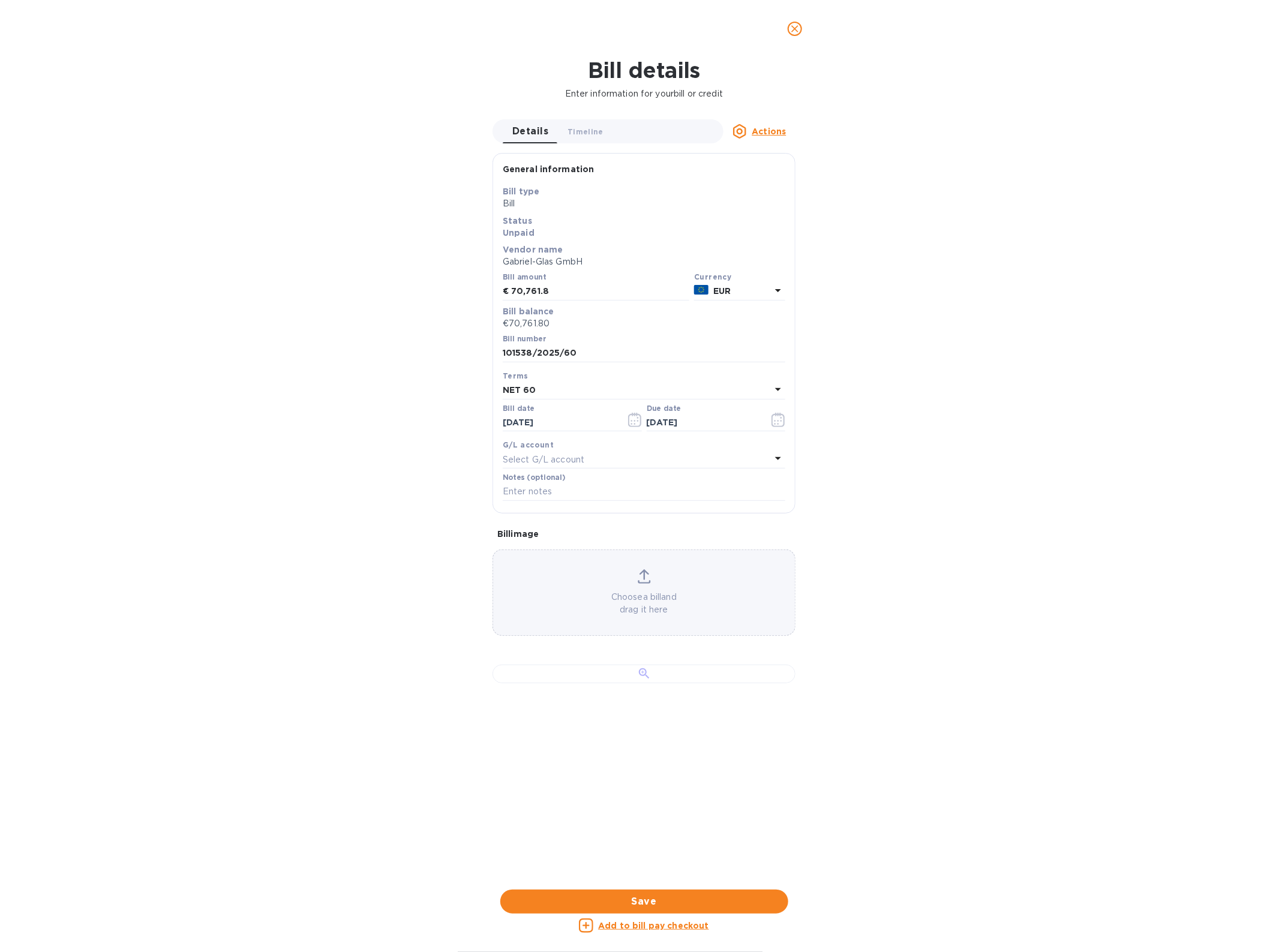
click at [661, 683] on div at bounding box center [644, 674] width 303 height 19
click at [796, 32] on icon "close" at bounding box center [795, 28] width 12 height 12
